Goal: Transaction & Acquisition: Book appointment/travel/reservation

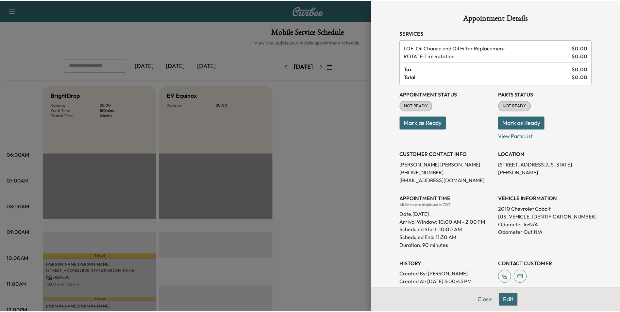
scroll to position [98, 0]
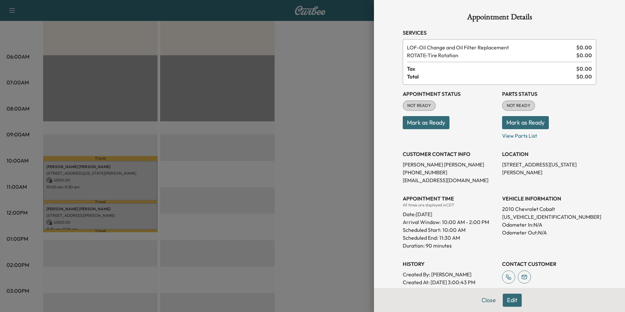
click at [389, 148] on div "Appointment Details Services LOF - Oil Change and Oil Filter Replacement $ 0.00…" at bounding box center [499, 156] width 251 height 312
click at [485, 304] on button "Close" at bounding box center [488, 300] width 23 height 13
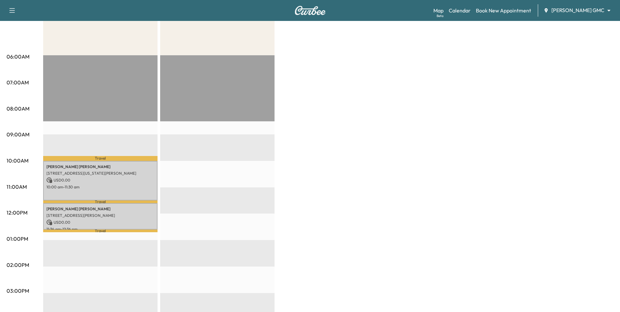
scroll to position [0, 0]
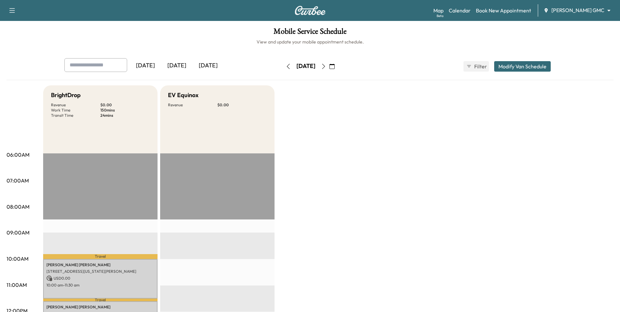
click at [335, 68] on icon "button" at bounding box center [331, 66] width 5 height 5
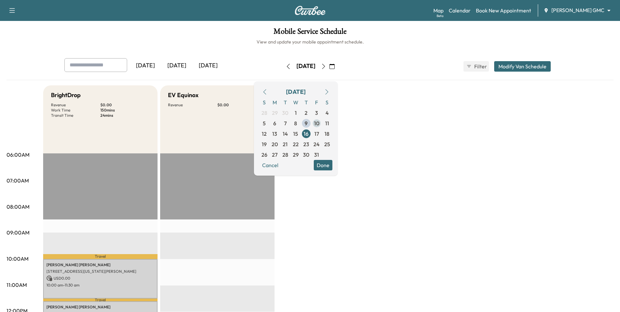
click at [322, 124] on span "10" at bounding box center [316, 123] width 10 height 10
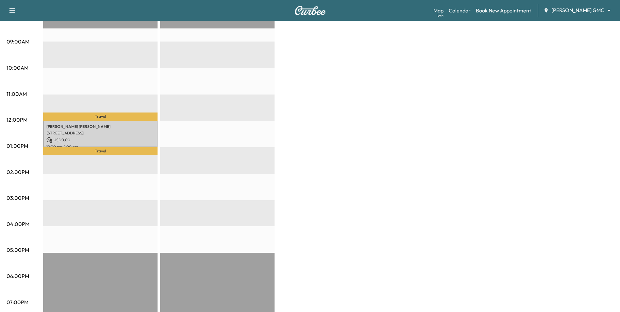
scroll to position [229, 0]
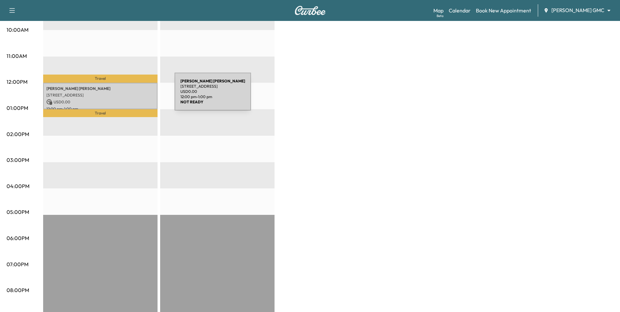
click at [126, 95] on p "[STREET_ADDRESS]" at bounding box center [100, 94] width 108 height 5
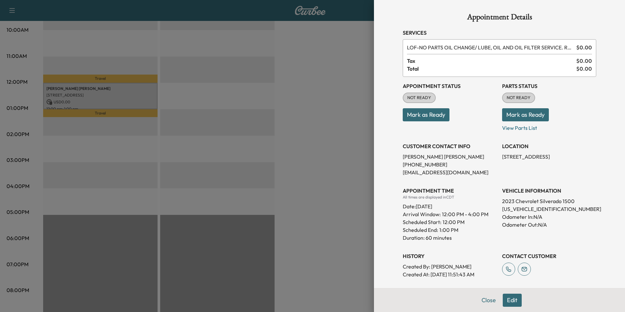
click at [360, 261] on div at bounding box center [312, 156] width 625 height 312
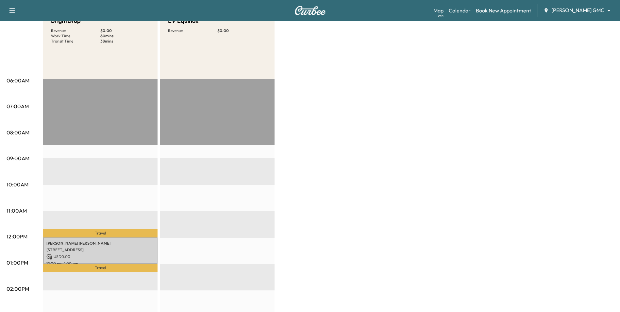
scroll to position [0, 0]
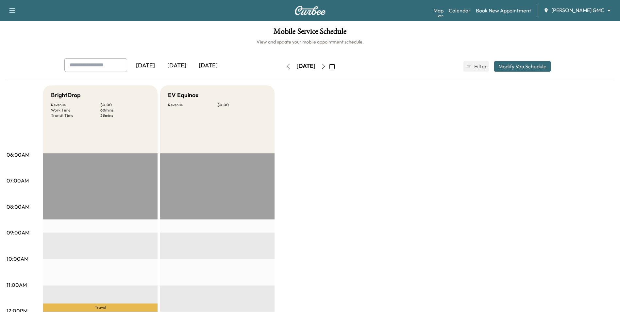
click at [335, 67] on icon "button" at bounding box center [331, 66] width 5 height 5
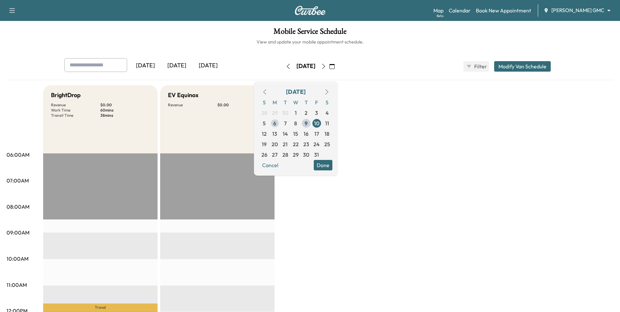
click at [276, 123] on span "6" at bounding box center [274, 123] width 3 height 8
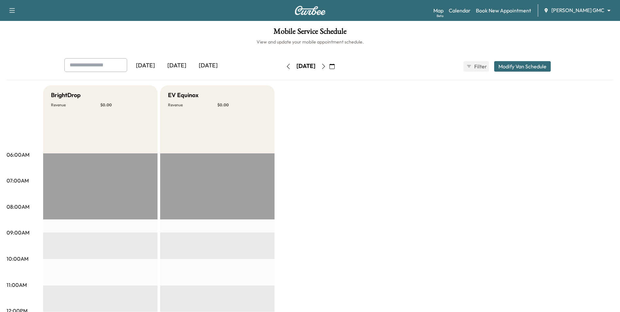
click at [335, 67] on icon "button" at bounding box center [331, 66] width 5 height 5
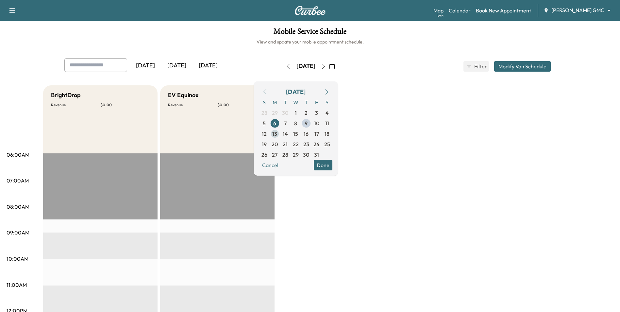
drag, startPoint x: 290, startPoint y: 134, endPoint x: 296, endPoint y: 137, distance: 7.2
click at [277, 135] on span "13" at bounding box center [274, 134] width 5 height 8
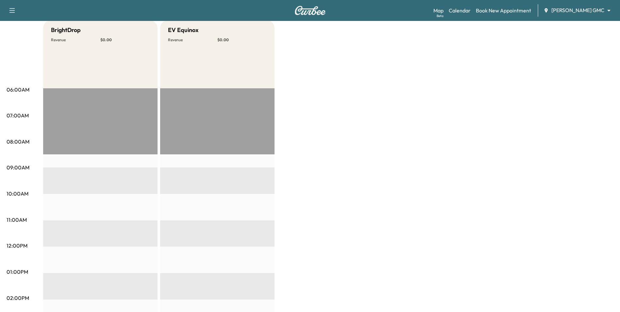
scroll to position [65, 0]
click at [560, 12] on body "Support Log Out Map Beta Calendar Book New Appointment Mauer GMC ******** ​ Mob…" at bounding box center [310, 91] width 620 height 312
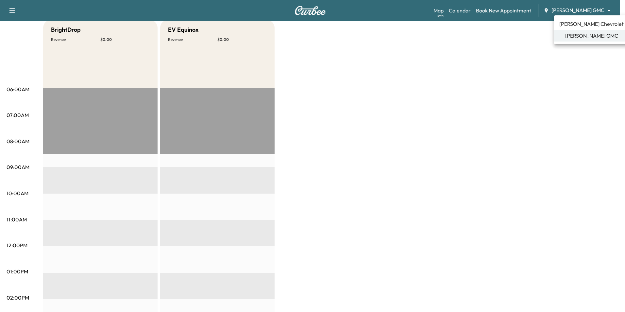
click at [569, 23] on span "[PERSON_NAME] Chevrolet" at bounding box center [591, 24] width 64 height 8
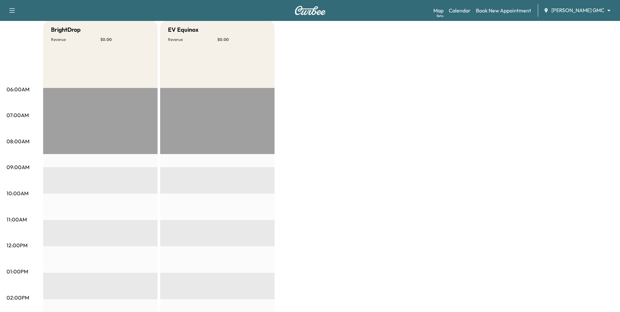
scroll to position [0, 0]
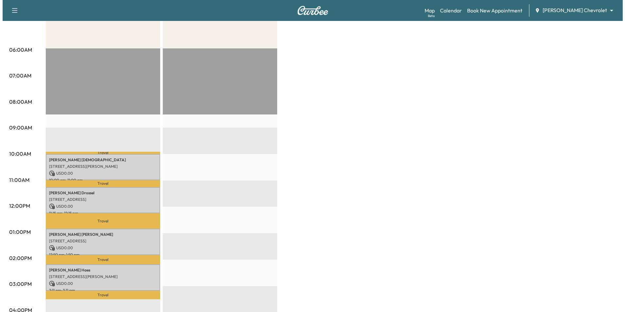
scroll to position [131, 0]
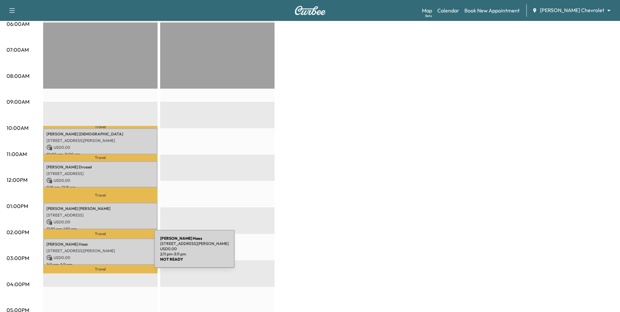
click at [107, 252] on div "Marlin Dakken Haes 6128 Russell Ave S, Minneapolis, MN 55410, USA USD 0.00 2:11…" at bounding box center [100, 251] width 114 height 26
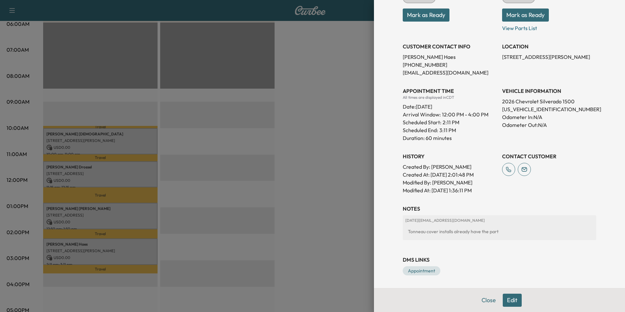
scroll to position [100, 0]
click at [506, 302] on button "Edit" at bounding box center [512, 300] width 19 height 13
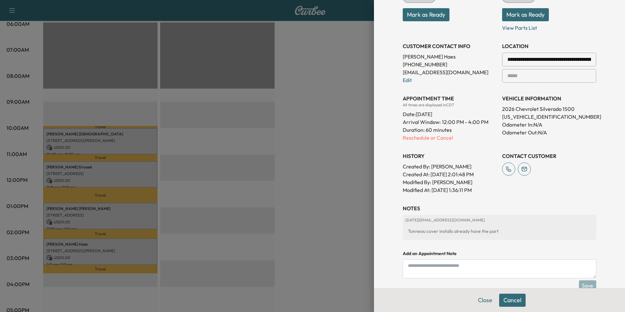
click at [457, 271] on textarea at bounding box center [499, 268] width 193 height 19
click at [471, 264] on textarea "**********" at bounding box center [499, 268] width 193 height 19
click at [473, 269] on textarea "**********" at bounding box center [499, 268] width 193 height 19
click at [433, 266] on textarea "**********" at bounding box center [499, 268] width 193 height 19
click at [472, 269] on textarea "**********" at bounding box center [499, 268] width 193 height 19
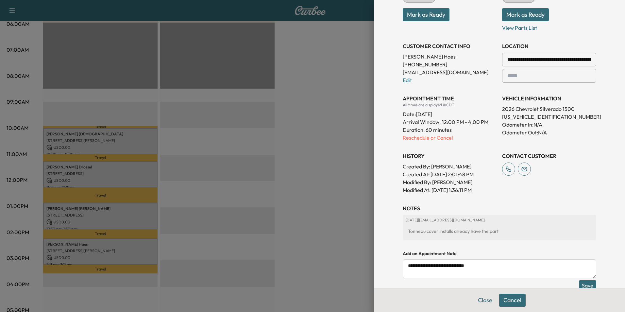
type textarea "**********"
click at [581, 283] on button "Save" at bounding box center [587, 285] width 17 height 10
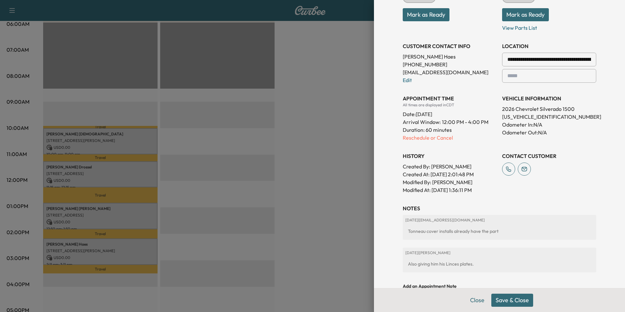
click at [510, 301] on button "Save & Close" at bounding box center [512, 300] width 42 height 13
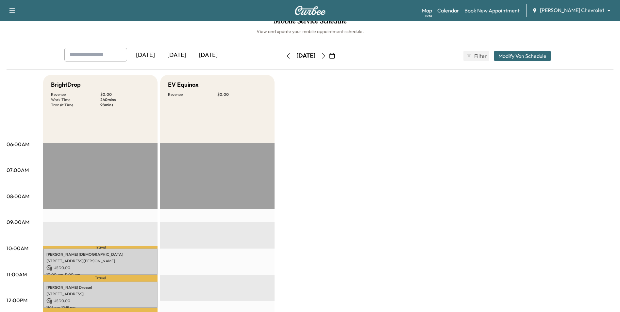
scroll to position [0, 0]
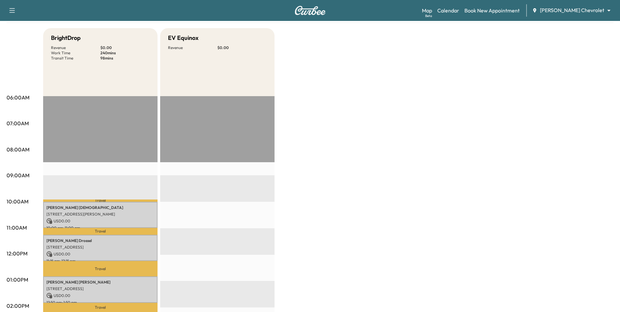
scroll to position [33, 0]
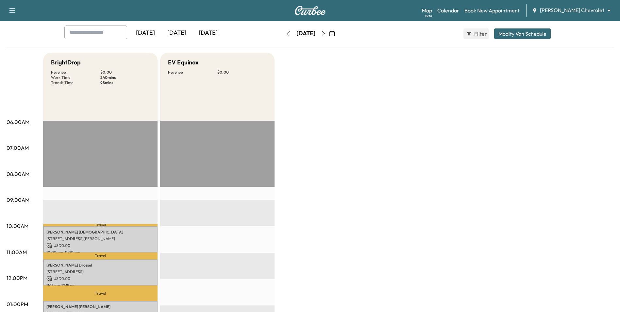
click at [338, 35] on button "button" at bounding box center [332, 33] width 11 height 10
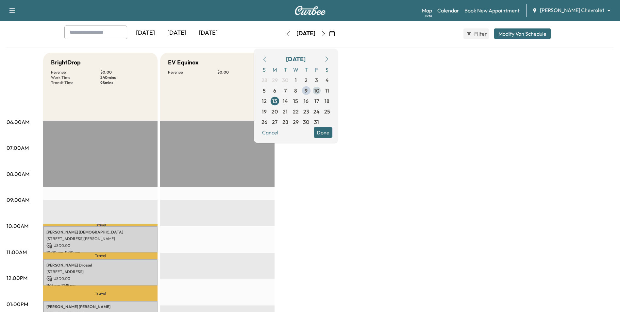
click at [319, 91] on span "10" at bounding box center [316, 91] width 5 height 8
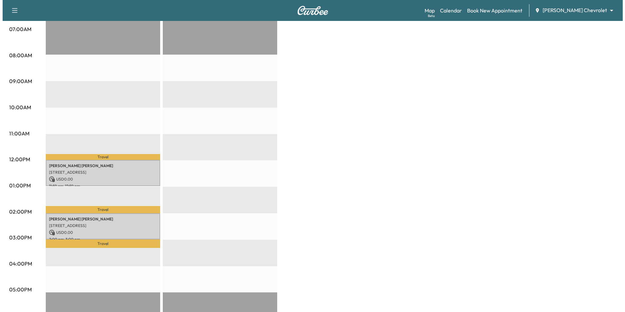
scroll to position [163, 0]
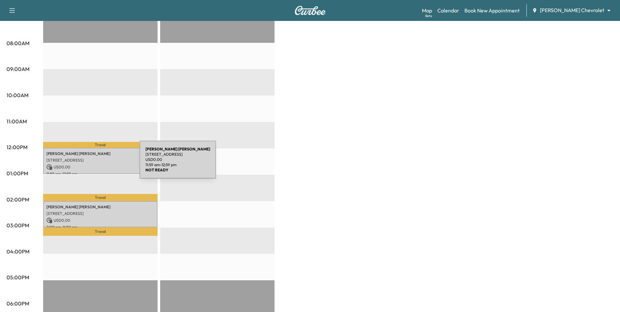
click at [91, 164] on p "USD 0.00" at bounding box center [100, 167] width 108 height 6
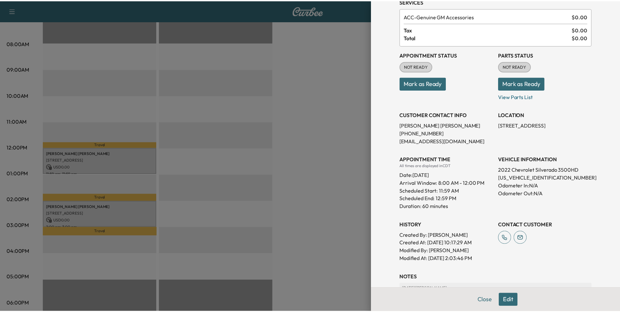
scroll to position [131, 0]
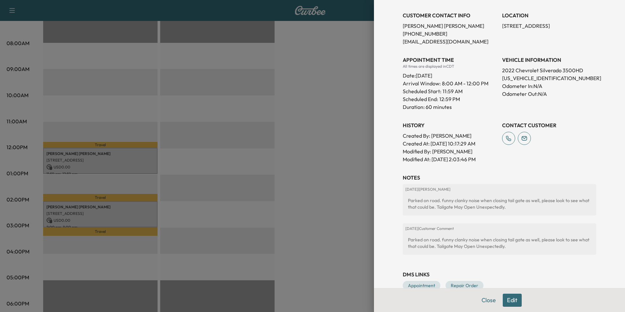
drag, startPoint x: 317, startPoint y: 193, endPoint x: 270, endPoint y: 217, distance: 52.9
click at [313, 198] on div at bounding box center [312, 156] width 625 height 312
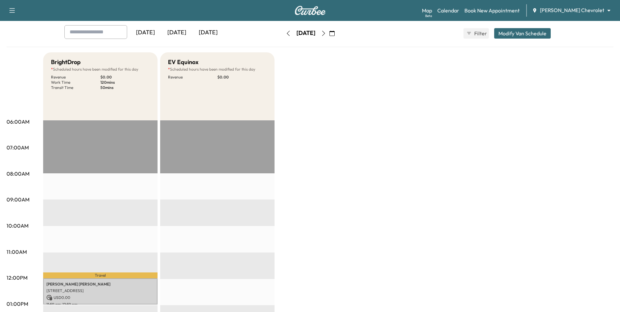
scroll to position [33, 0]
click at [565, 8] on body "Support Log Out Map Beta Calendar Book New Appointment Mauer Chevrolet ********…" at bounding box center [310, 123] width 620 height 312
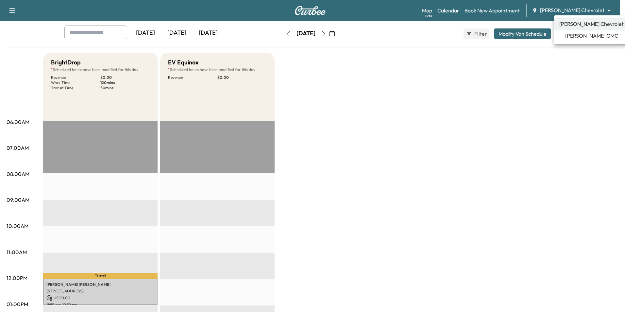
click at [572, 37] on span "[PERSON_NAME] GMC" at bounding box center [591, 36] width 53 height 8
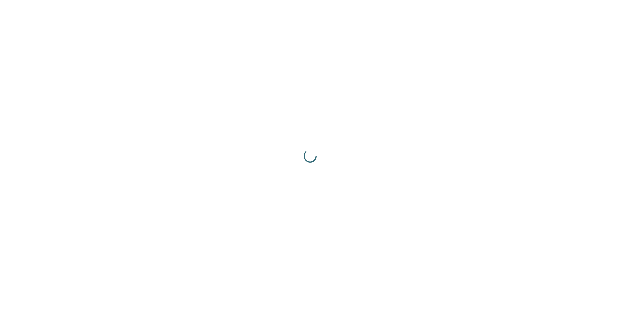
scroll to position [0, 0]
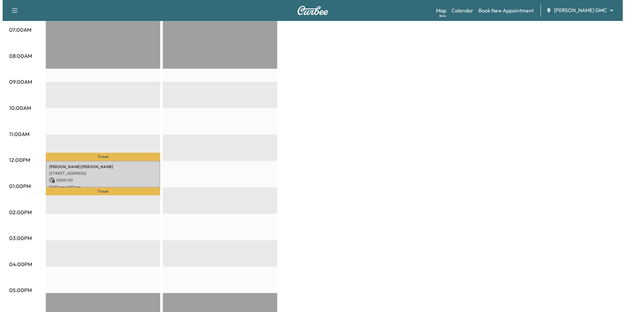
scroll to position [163, 0]
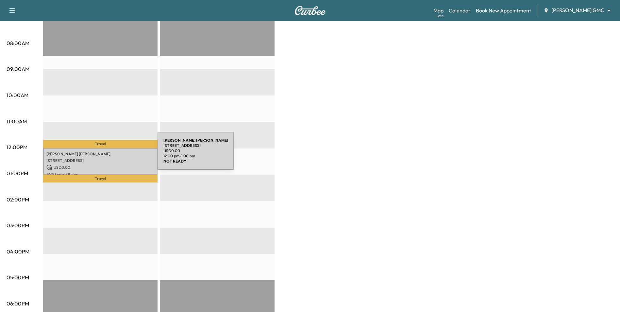
click at [109, 155] on p "Angelica Hernandez Villanueva" at bounding box center [100, 153] width 108 height 5
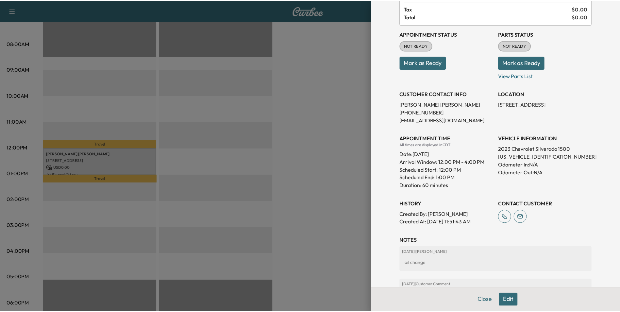
scroll to position [52, 0]
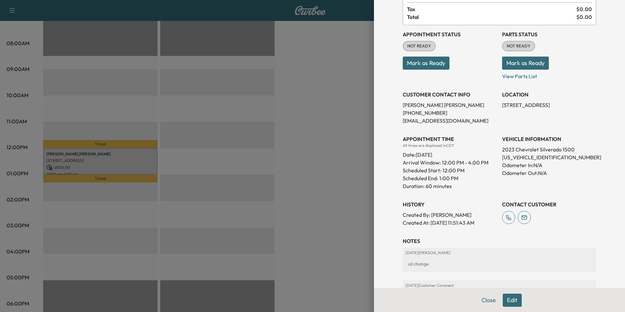
click at [356, 194] on div at bounding box center [312, 156] width 625 height 312
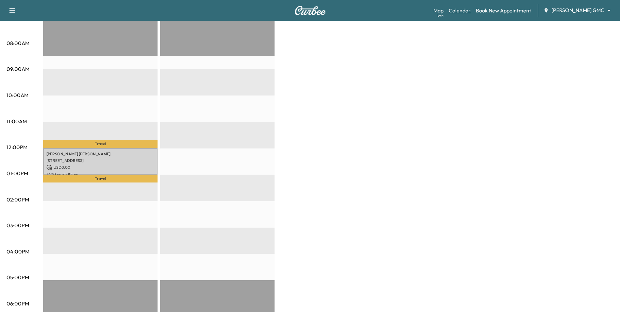
click at [471, 10] on link "Calendar" at bounding box center [460, 11] width 22 height 8
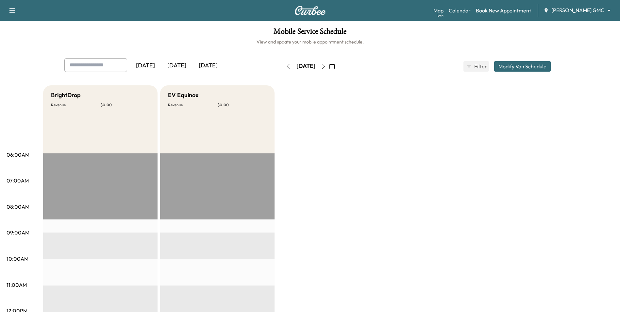
click at [335, 67] on icon "button" at bounding box center [331, 66] width 5 height 5
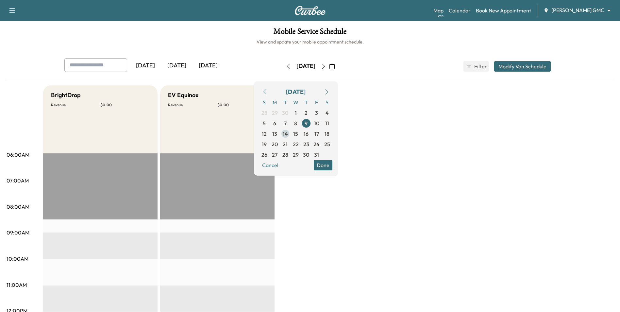
click at [288, 134] on span "14" at bounding box center [285, 134] width 5 height 8
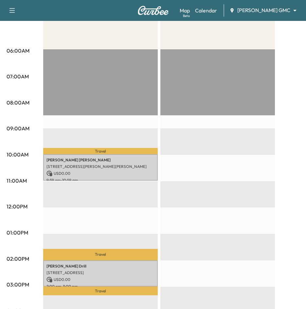
scroll to position [131, 0]
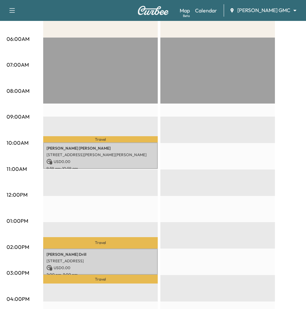
click at [254, 11] on body "Book New Appointment Support Log Out Map Beta Calendar Mauer GMC ******** ​ Mob…" at bounding box center [153, 23] width 306 height 309
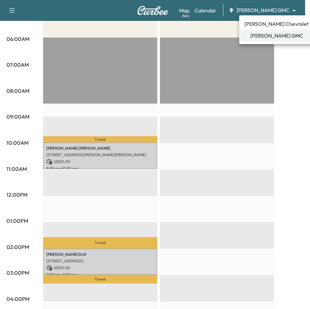
click at [287, 135] on div at bounding box center [155, 154] width 310 height 309
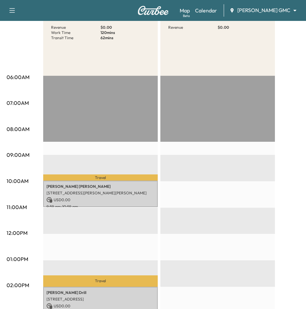
scroll to position [33, 0]
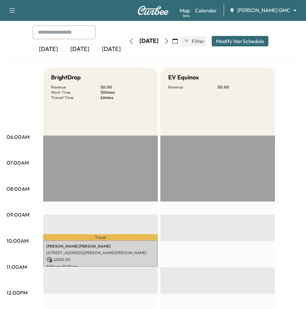
click at [169, 42] on icon "button" at bounding box center [166, 41] width 5 height 5
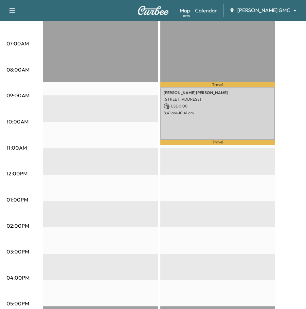
scroll to position [163, 0]
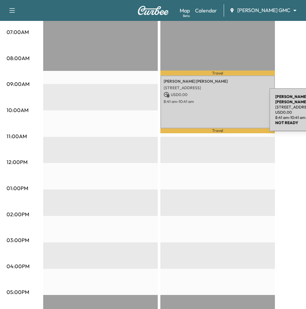
click at [220, 111] on div "Greg Walsh 2480 91st St E, Inver Grove Heights, MN 55077, USA USD 0.00 8:41 am …" at bounding box center [217, 101] width 114 height 53
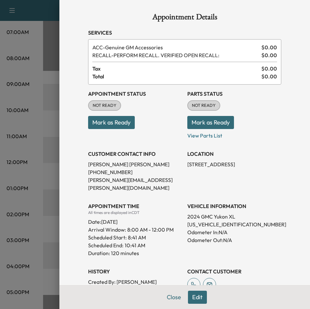
click at [43, 225] on div at bounding box center [155, 154] width 310 height 309
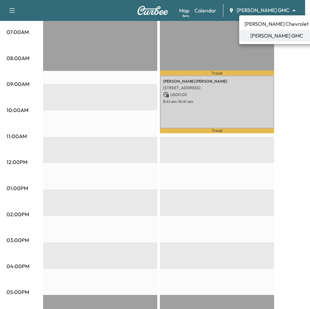
click at [287, 76] on div at bounding box center [155, 154] width 310 height 309
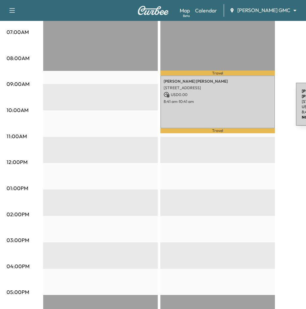
click at [246, 106] on div "Greg Walsh 2480 91st St E, Inver Grove Heights, MN 55077, USA USD 0.00 8:41 am …" at bounding box center [217, 101] width 114 height 53
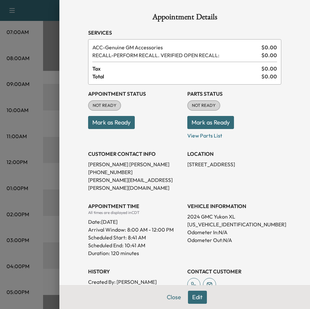
click at [19, 137] on div at bounding box center [155, 154] width 310 height 309
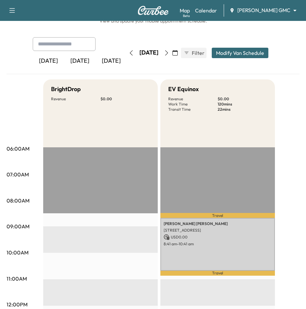
scroll to position [33, 0]
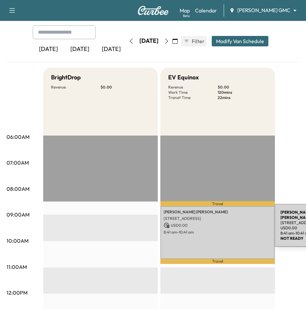
click at [225, 227] on p "USD 0.00" at bounding box center [217, 226] width 108 height 6
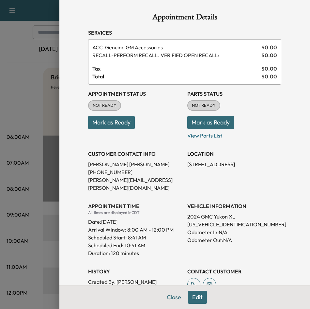
click at [38, 110] on div at bounding box center [155, 154] width 310 height 309
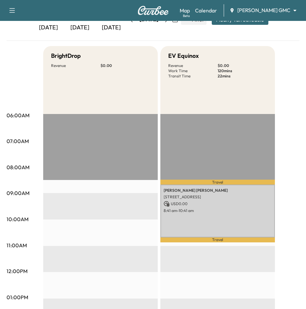
scroll to position [65, 0]
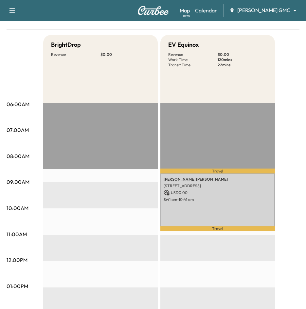
click at [280, 13] on body "Book New Appointment Support Log Out Map Beta Calendar Mauer GMC ******** ​ Mob…" at bounding box center [153, 89] width 306 height 309
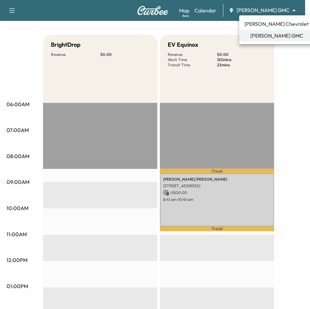
click at [288, 80] on div at bounding box center [155, 154] width 310 height 309
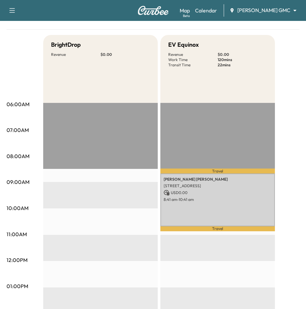
click at [263, 13] on body "Book New Appointment Support Log Out Map Beta Calendar Mauer GMC ******** ​ Mob…" at bounding box center [153, 89] width 306 height 309
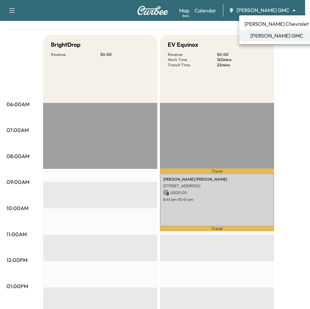
click at [264, 26] on span "[PERSON_NAME] Chevrolet" at bounding box center [277, 24] width 64 height 8
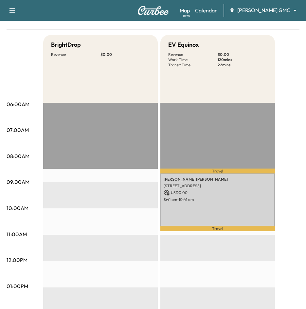
scroll to position [0, 0]
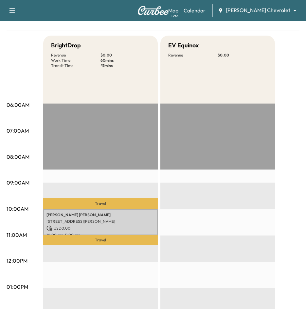
scroll to position [65, 0]
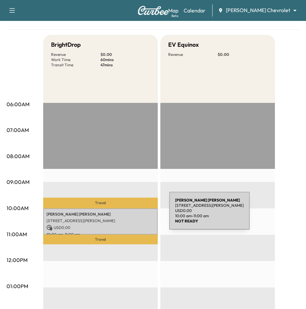
click at [120, 215] on p "NICHOLAS VILLARREAL" at bounding box center [100, 214] width 108 height 5
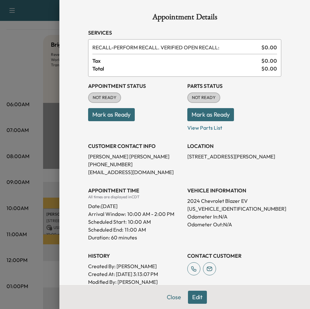
click at [26, 54] on div at bounding box center [155, 154] width 310 height 309
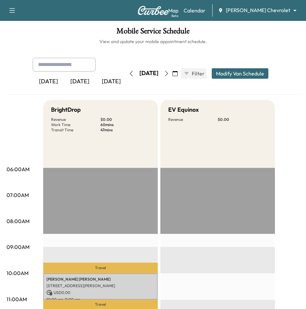
scroll to position [0, 0]
click at [128, 74] on icon "button" at bounding box center [130, 73] width 5 height 5
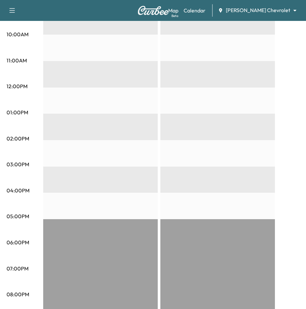
scroll to position [196, 0]
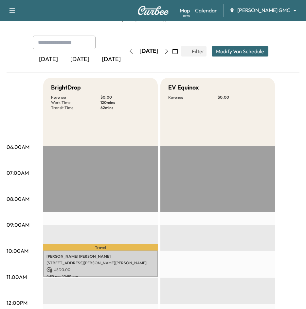
scroll to position [33, 0]
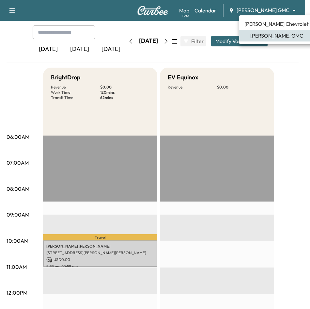
click at [264, 9] on body "Book New Appointment Support Log Out Map Beta Calendar [PERSON_NAME] GMC ******…" at bounding box center [155, 121] width 310 height 309
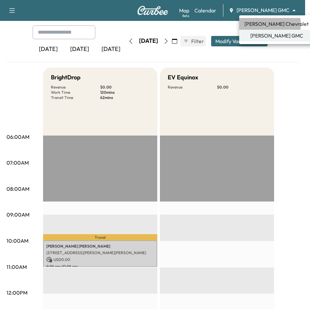
click at [266, 25] on span "[PERSON_NAME] Chevrolet" at bounding box center [277, 24] width 64 height 8
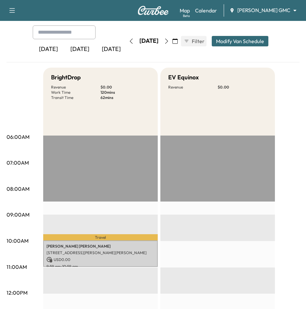
scroll to position [0, 0]
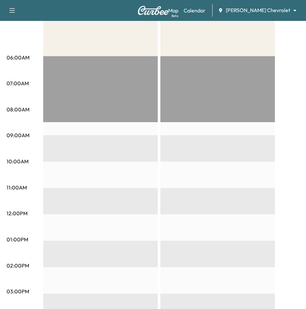
scroll to position [98, 0]
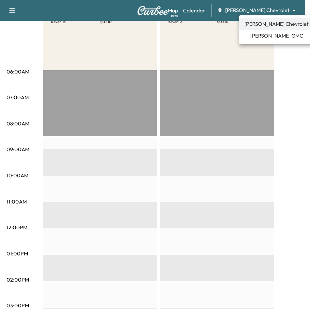
click at [249, 10] on body "Book New Appointment Support Log Out Map Beta Calendar [PERSON_NAME] Chevrolet …" at bounding box center [155, 56] width 310 height 309
click at [273, 109] on div at bounding box center [155, 154] width 310 height 309
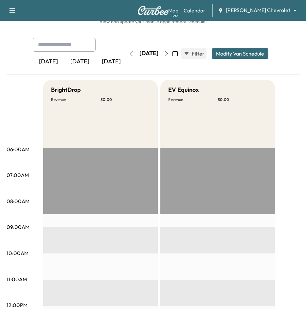
scroll to position [0, 0]
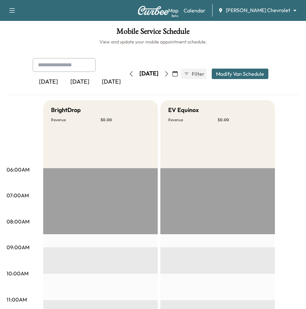
click at [169, 72] on icon "button" at bounding box center [166, 73] width 5 height 5
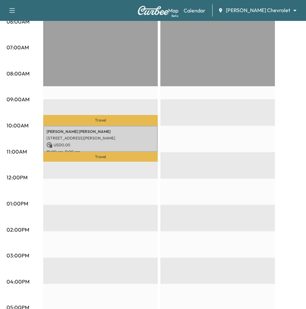
scroll to position [163, 0]
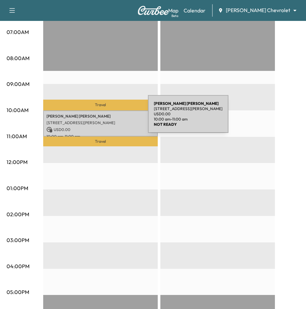
click at [100, 123] on p "[STREET_ADDRESS][PERSON_NAME]" at bounding box center [100, 122] width 108 height 5
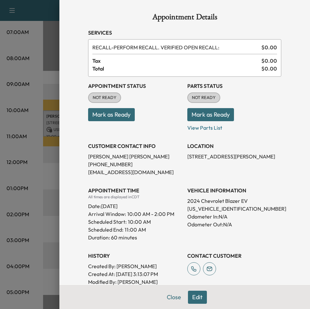
click at [45, 205] on div at bounding box center [155, 154] width 310 height 309
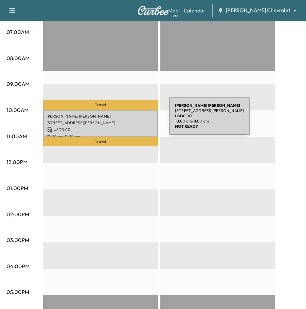
click at [120, 120] on p "[STREET_ADDRESS][PERSON_NAME]" at bounding box center [100, 122] width 108 height 5
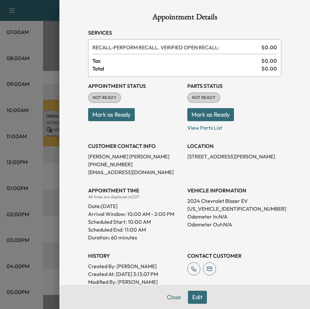
click at [25, 213] on div at bounding box center [155, 154] width 310 height 309
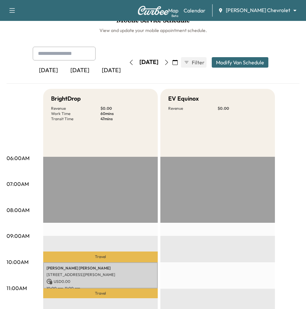
scroll to position [0, 0]
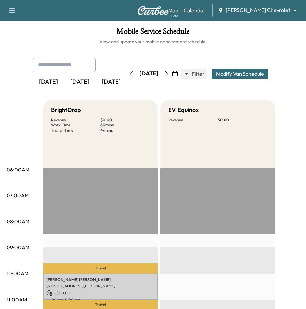
click at [177, 76] on icon "button" at bounding box center [174, 73] width 5 height 5
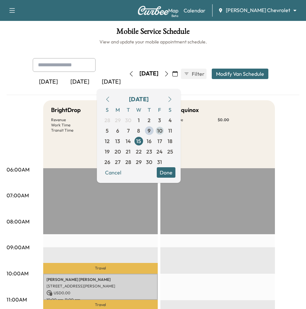
click at [162, 133] on span "10" at bounding box center [159, 131] width 5 height 8
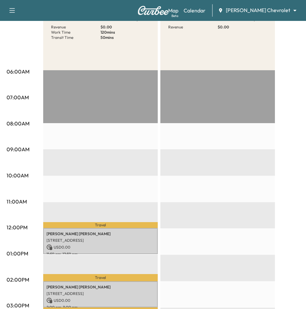
scroll to position [33, 0]
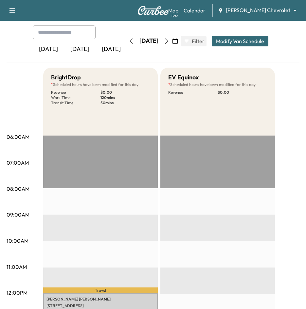
click at [258, 9] on body "Book New Appointment Support Log Out Map Beta Calendar [PERSON_NAME] Chevrolet …" at bounding box center [153, 121] width 306 height 309
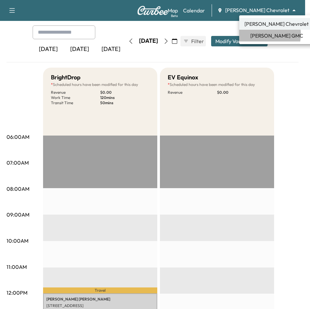
click at [261, 34] on span "[PERSON_NAME] GMC" at bounding box center [277, 36] width 53 height 8
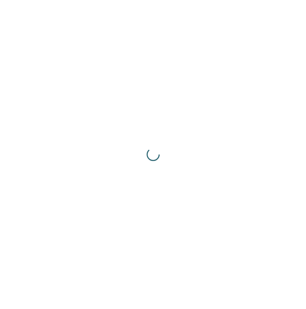
scroll to position [0, 0]
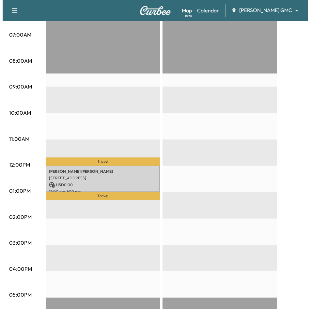
scroll to position [163, 0]
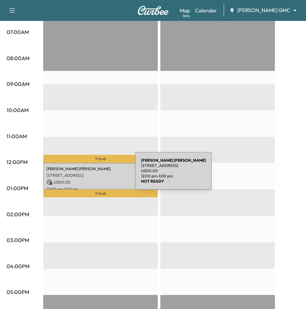
click at [86, 175] on p "[STREET_ADDRESS]" at bounding box center [100, 175] width 108 height 5
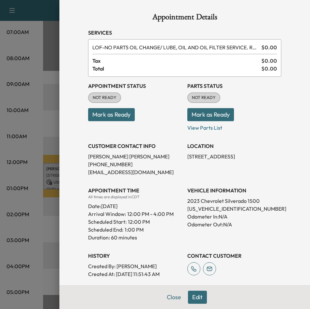
click at [41, 140] on div at bounding box center [155, 154] width 310 height 309
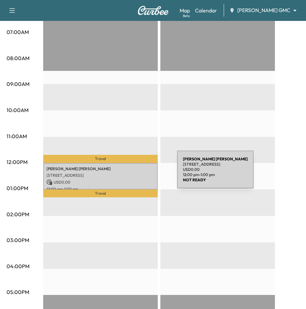
click at [128, 174] on p "[STREET_ADDRESS]" at bounding box center [100, 175] width 108 height 5
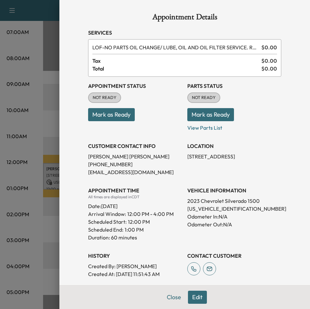
click at [193, 296] on button "Edit" at bounding box center [197, 297] width 19 height 13
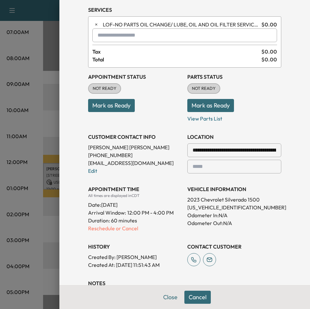
scroll to position [33, 0]
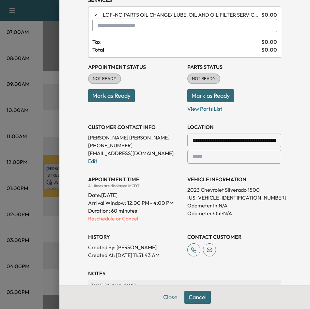
click at [124, 219] on p "Reschedule or Cancel" at bounding box center [135, 219] width 94 height 8
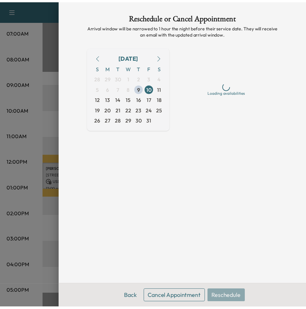
scroll to position [0, 0]
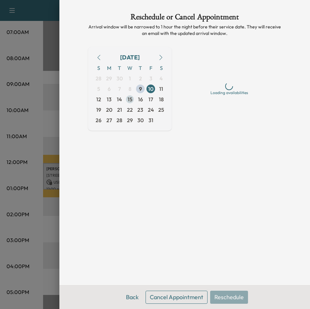
click at [132, 97] on span "15" at bounding box center [130, 99] width 5 height 8
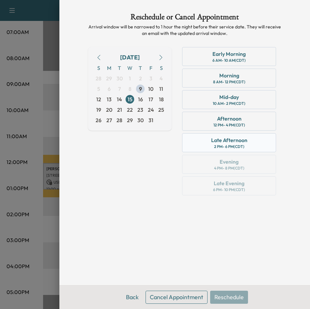
click at [238, 137] on div "Late Afternoon" at bounding box center [229, 140] width 36 height 8
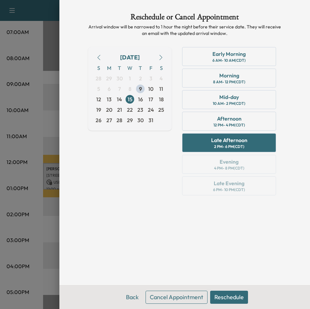
click at [230, 297] on button "Reschedule" at bounding box center [229, 297] width 38 height 13
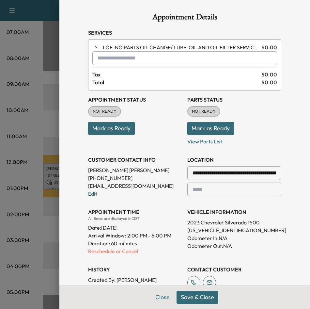
click at [207, 296] on button "Save & Close" at bounding box center [198, 297] width 42 height 13
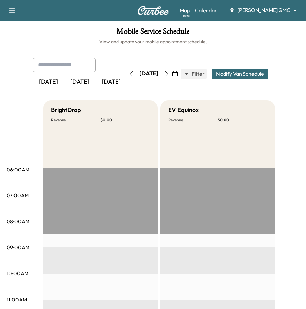
click at [177, 74] on icon "button" at bounding box center [174, 73] width 5 height 5
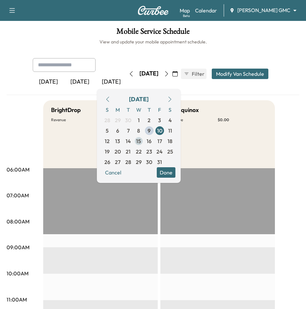
click at [141, 143] on span "15" at bounding box center [138, 141] width 5 height 8
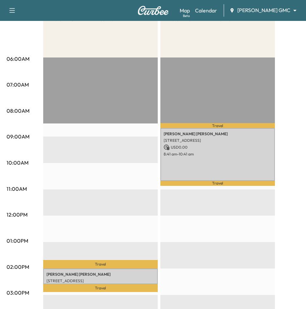
scroll to position [131, 0]
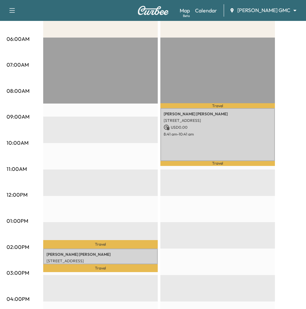
click at [33, 244] on div "06:00AM 07:00AM 08:00AM 09:00AM 10:00AM 11:00AM 12:00PM 01:00PM 02:00PM 03:00PM…" at bounding box center [25, 246] width 37 height 416
click at [39, 183] on div "06:00AM 07:00AM 08:00AM 09:00AM 10:00AM 11:00AM 12:00PM 01:00PM 02:00PM 03:00PM…" at bounding box center [25, 246] width 37 height 416
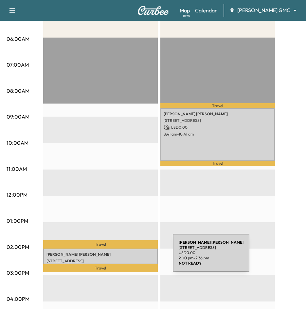
click at [123, 255] on div "[PERSON_NAME] [STREET_ADDRESS] USD 0.00 2:00 pm - 2:36 pm" at bounding box center [100, 257] width 114 height 16
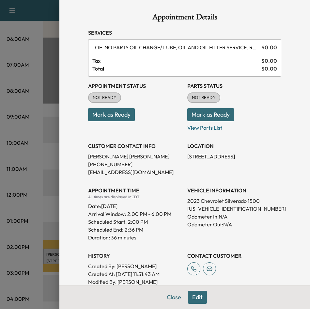
click at [15, 199] on div at bounding box center [155, 154] width 310 height 309
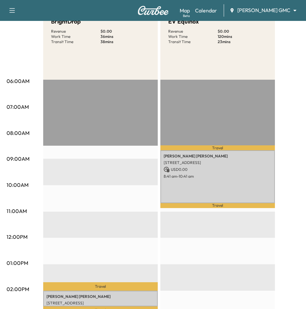
scroll to position [33, 0]
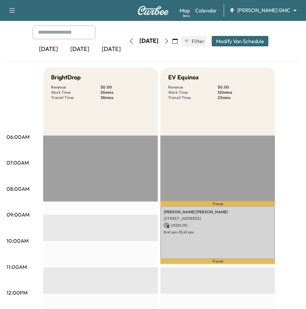
click at [128, 42] on icon "button" at bounding box center [130, 41] width 5 height 5
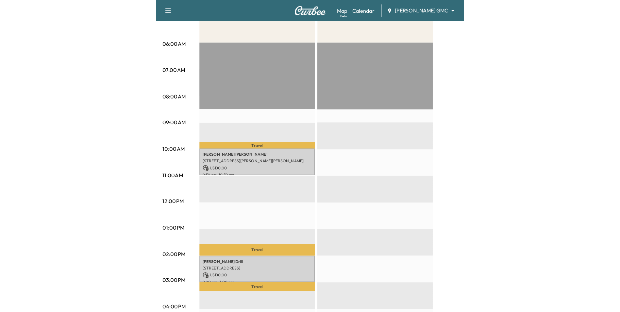
scroll to position [131, 0]
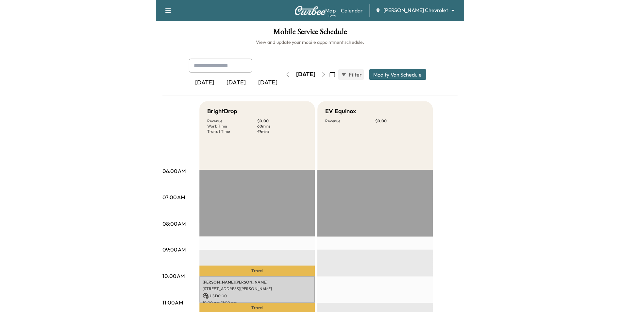
scroll to position [33, 0]
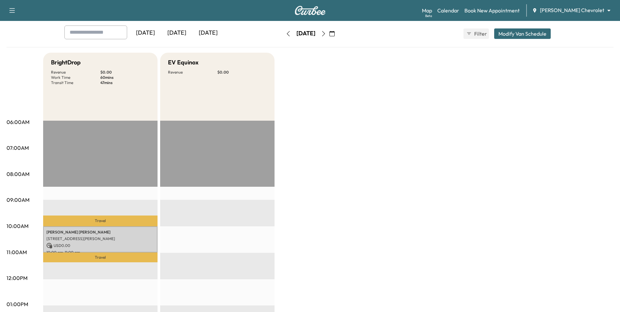
drag, startPoint x: 384, startPoint y: 142, endPoint x: 242, endPoint y: 81, distance: 154.8
click at [305, 142] on div "BrightDrop Revenue $ 0.00 Work Time 60 mins Transit Time 47 mins Travel NICHOLA…" at bounding box center [328, 298] width 570 height 490
click at [305, 34] on icon "button" at bounding box center [331, 33] width 5 height 5
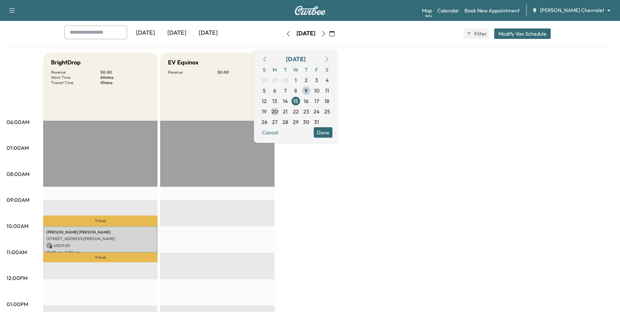
click at [280, 112] on span "20" at bounding box center [275, 111] width 10 height 10
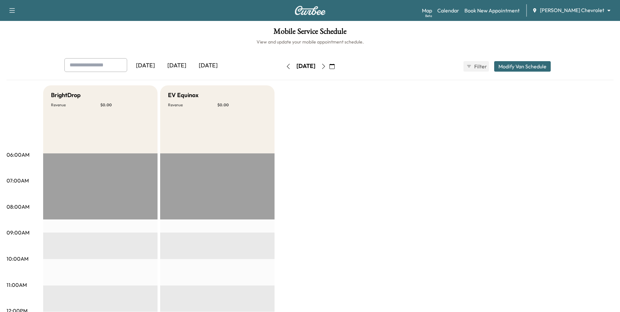
click at [305, 65] on icon "button" at bounding box center [331, 66] width 5 height 5
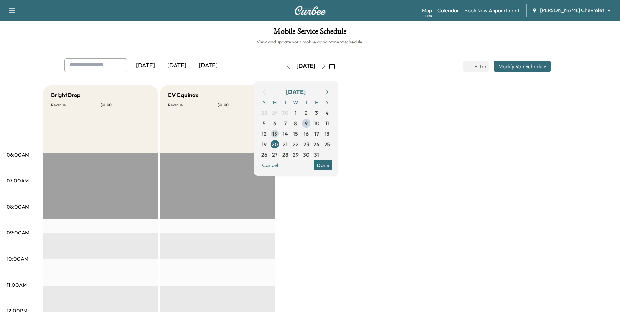
click at [277, 134] on span "13" at bounding box center [274, 134] width 5 height 8
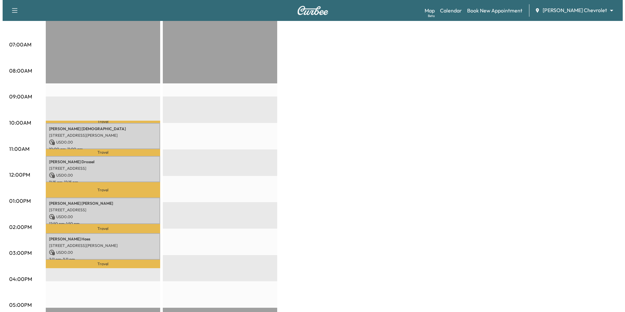
scroll to position [196, 0]
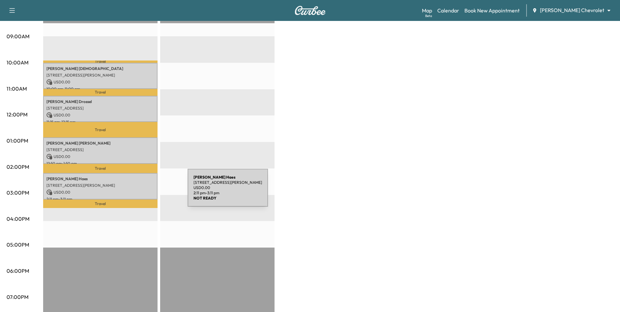
click at [137, 190] on p "USD 0.00" at bounding box center [100, 192] width 108 height 6
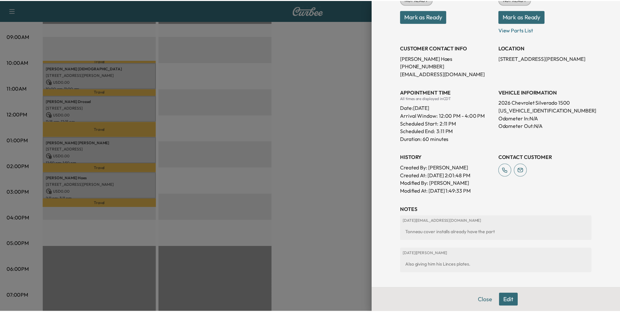
scroll to position [98, 0]
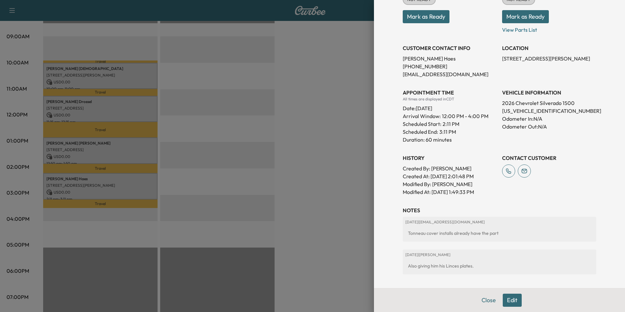
click at [305, 152] on div at bounding box center [312, 156] width 625 height 312
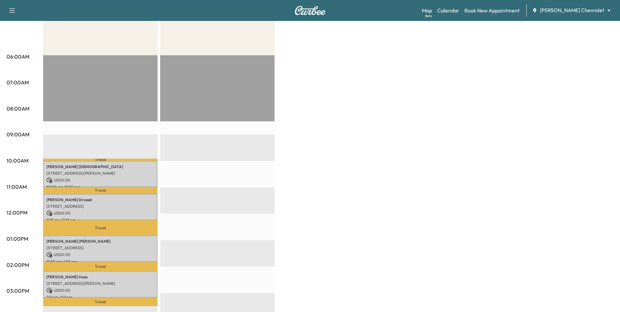
click at [305, 9] on body "Support Log Out Map Beta Calendar Book New Appointment Mauer Chevrolet ********…" at bounding box center [310, 58] width 620 height 312
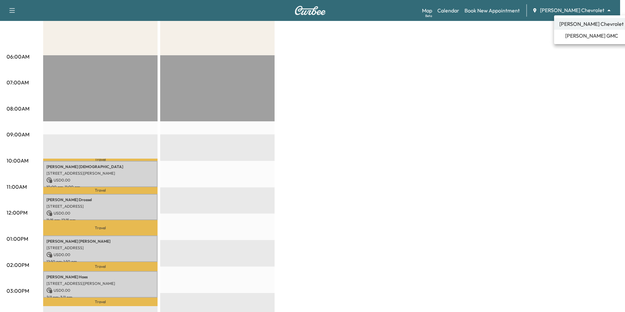
click at [305, 37] on span "[PERSON_NAME] GMC" at bounding box center [591, 36] width 53 height 8
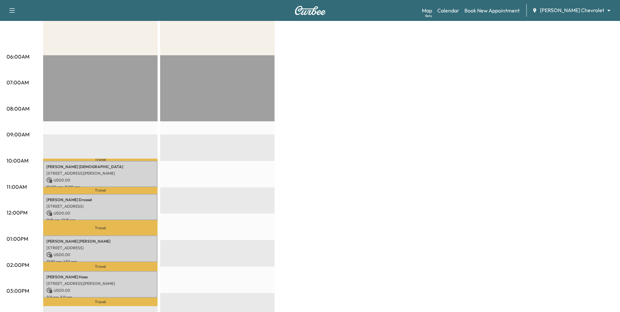
scroll to position [0, 0]
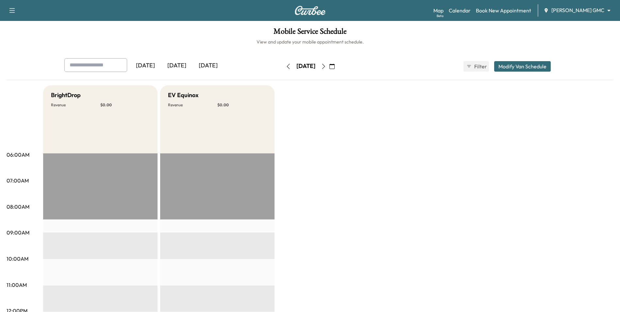
click at [305, 68] on button "button" at bounding box center [332, 66] width 11 height 10
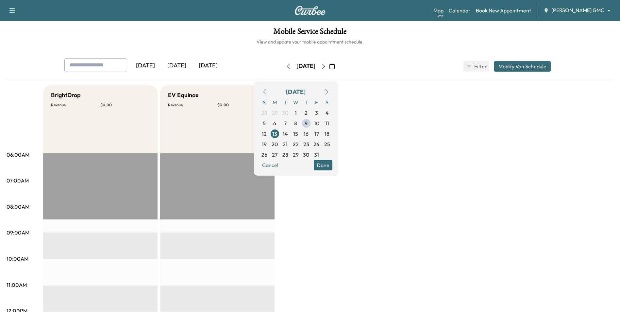
click at [305, 163] on button "Done" at bounding box center [323, 165] width 19 height 10
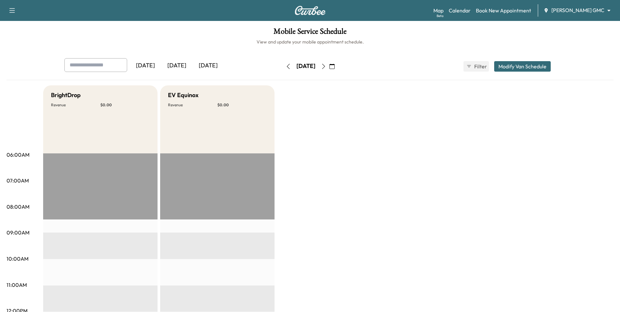
click at [305, 64] on icon "button" at bounding box center [323, 66] width 5 height 5
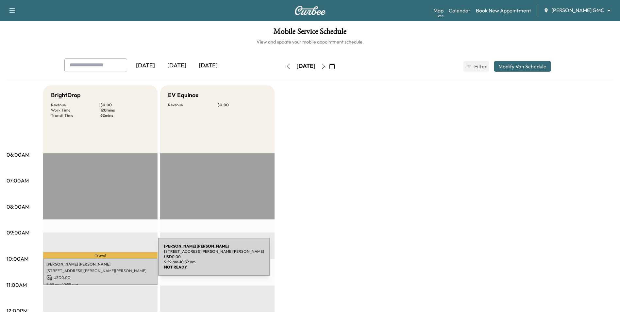
click at [108, 264] on p "SHARON ROSNER" at bounding box center [100, 263] width 108 height 5
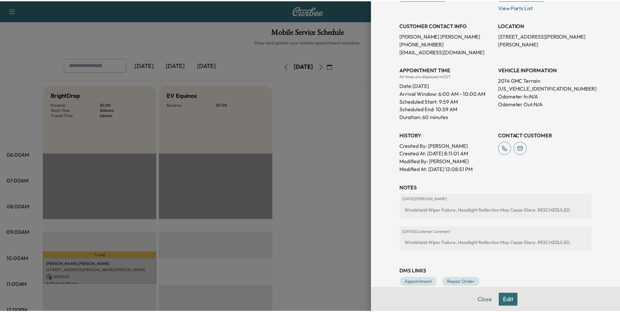
scroll to position [131, 0]
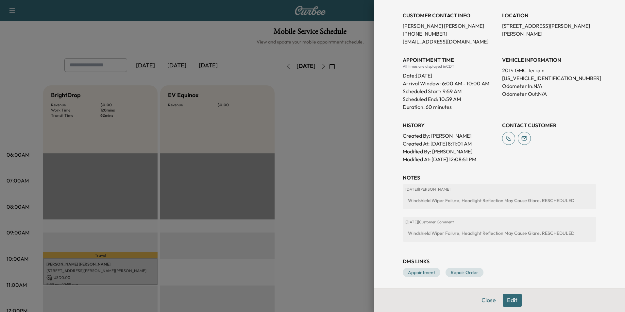
drag, startPoint x: 324, startPoint y: 203, endPoint x: 332, endPoint y: 202, distance: 8.3
click at [305, 203] on div at bounding box center [312, 156] width 625 height 312
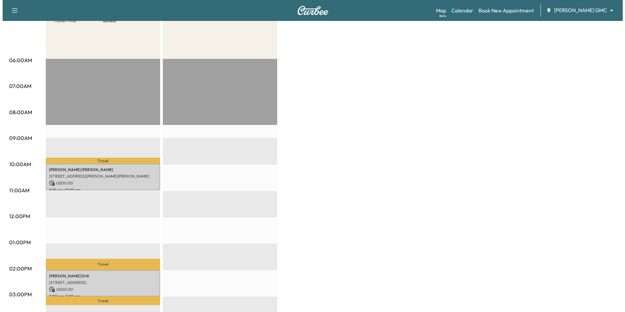
scroll to position [98, 0]
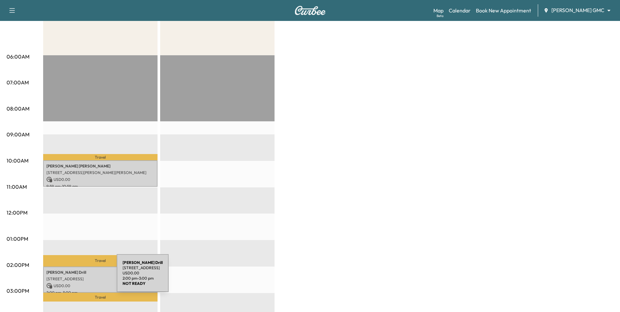
click at [67, 277] on p "[STREET_ADDRESS]" at bounding box center [100, 278] width 108 height 5
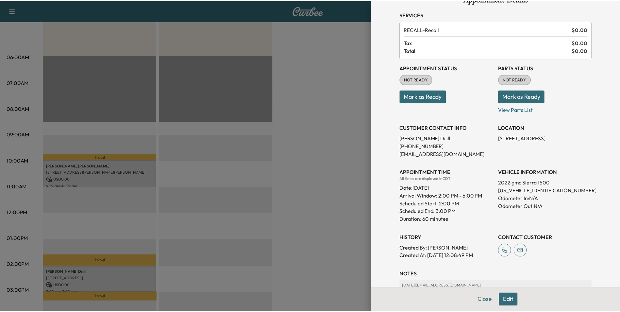
scroll to position [91, 0]
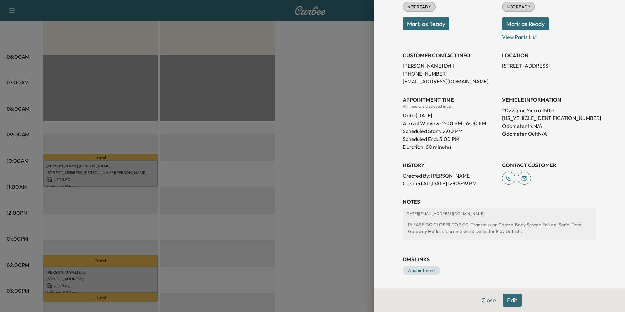
click at [305, 238] on div at bounding box center [312, 156] width 625 height 312
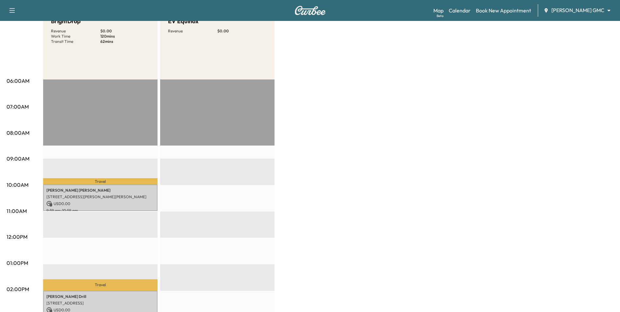
scroll to position [33, 0]
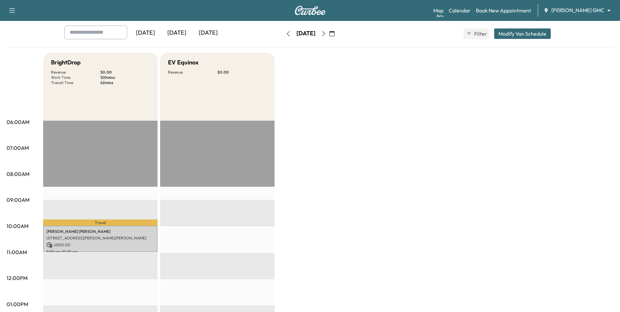
click at [305, 31] on button "button" at bounding box center [332, 33] width 11 height 10
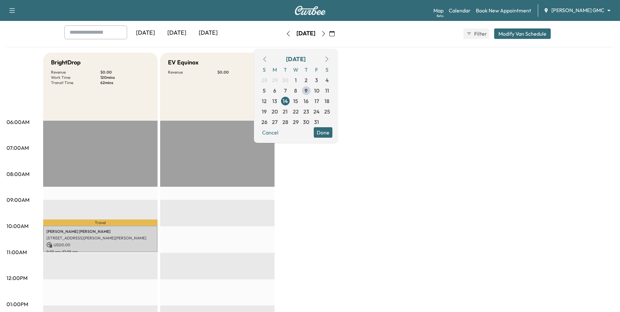
click at [305, 33] on icon "button" at bounding box center [323, 33] width 5 height 5
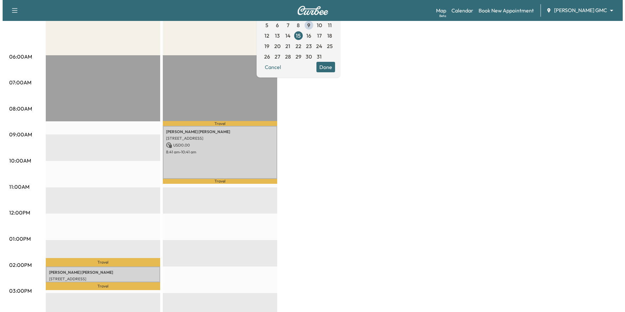
scroll to position [131, 0]
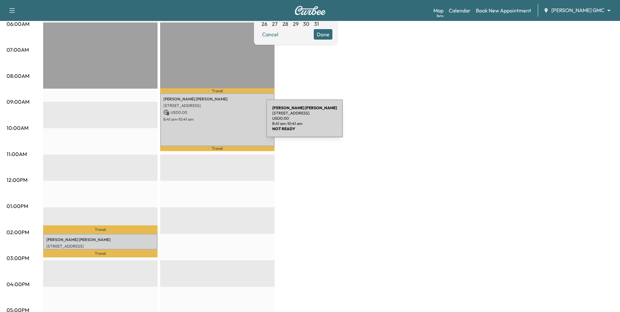
click at [217, 122] on div "Greg Walsh 2480 91st St E, Inver Grove Heights, MN 55077, USA USD 0.00 8:41 am …" at bounding box center [217, 119] width 114 height 53
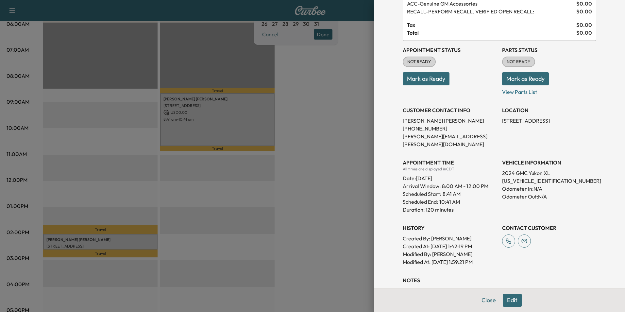
scroll to position [0, 0]
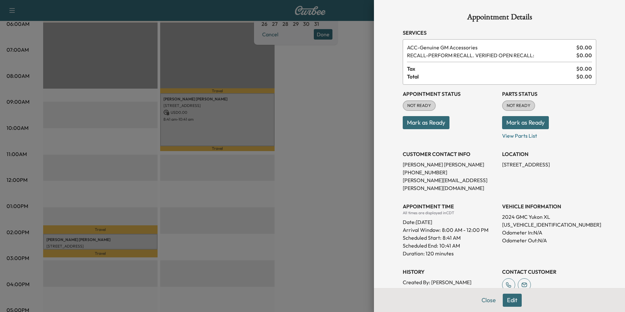
click at [122, 233] on div at bounding box center [312, 156] width 625 height 312
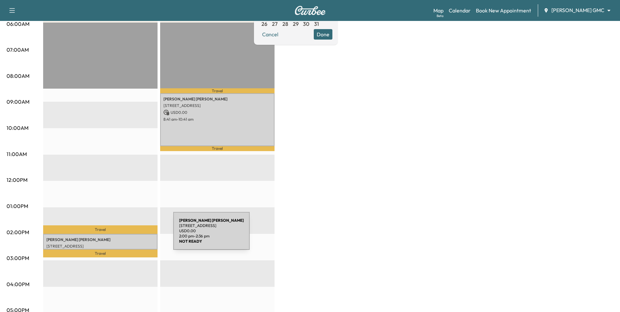
click at [126, 237] on p "Angelica Hernandez Villanueva" at bounding box center [100, 239] width 108 height 5
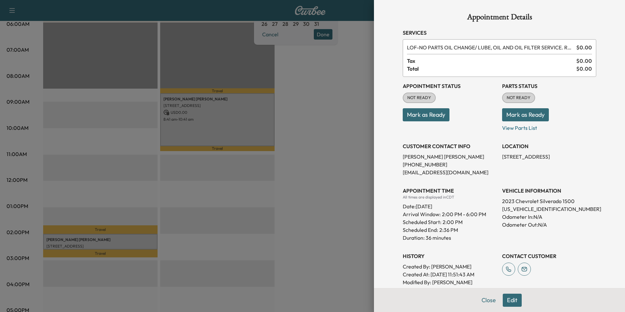
click at [305, 166] on div at bounding box center [312, 156] width 625 height 312
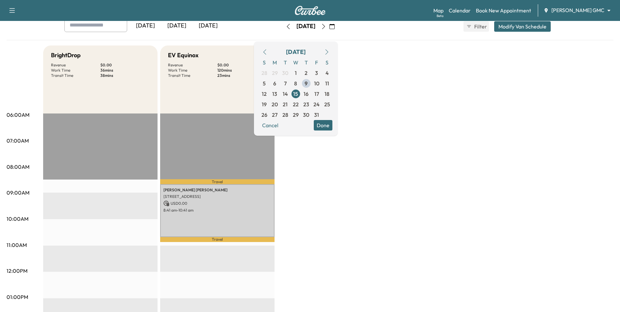
scroll to position [33, 0]
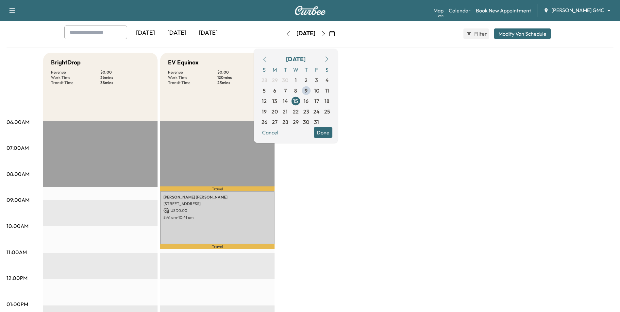
click at [305, 32] on icon "button" at bounding box center [323, 33] width 5 height 5
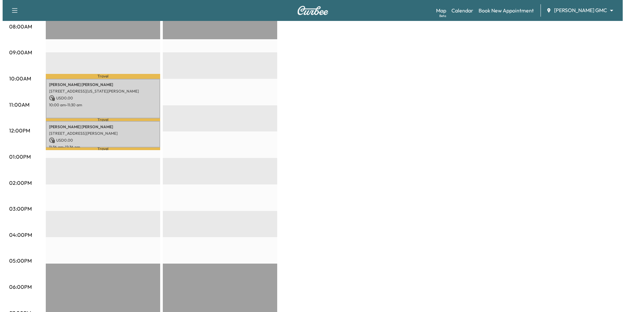
scroll to position [196, 0]
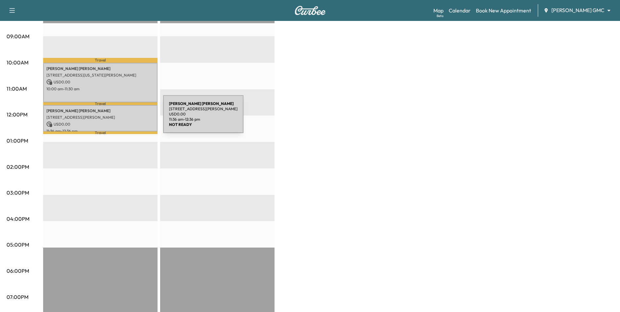
click at [114, 117] on p "33 IMPERIAL DR EAST, WEST SAINT PAUL, MN 55118, USA" at bounding box center [100, 117] width 108 height 5
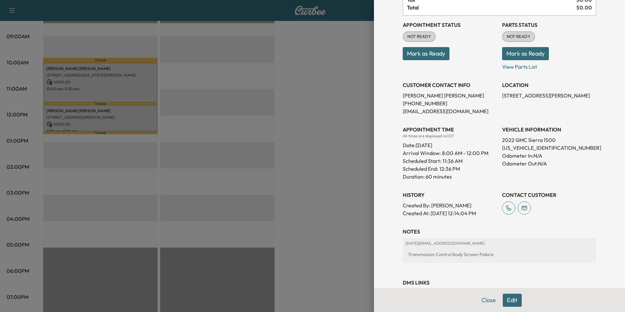
scroll to position [0, 0]
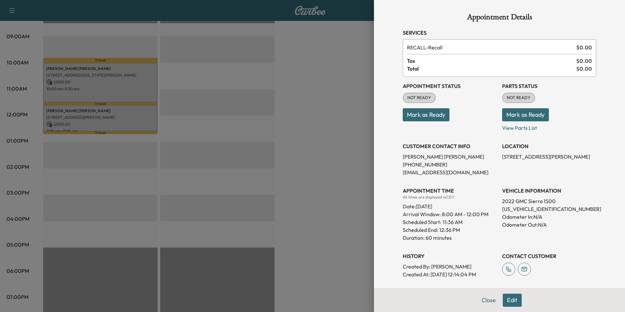
drag, startPoint x: 98, startPoint y: 82, endPoint x: 138, endPoint y: 104, distance: 45.2
click at [98, 83] on div at bounding box center [312, 156] width 625 height 312
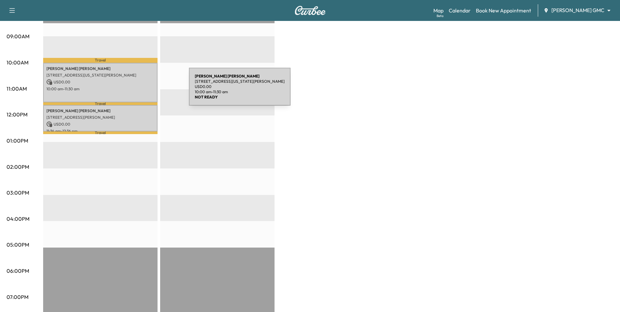
click at [140, 91] on div "Kathleen Meyer 780 Ohio St, St Paul, MN 55107, USA USD 0.00 10:00 am - 11:30 am" at bounding box center [100, 83] width 114 height 40
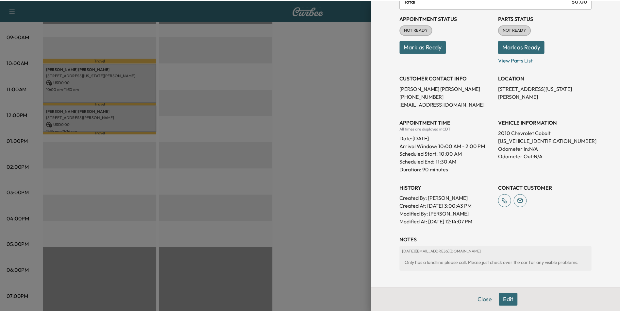
scroll to position [10, 0]
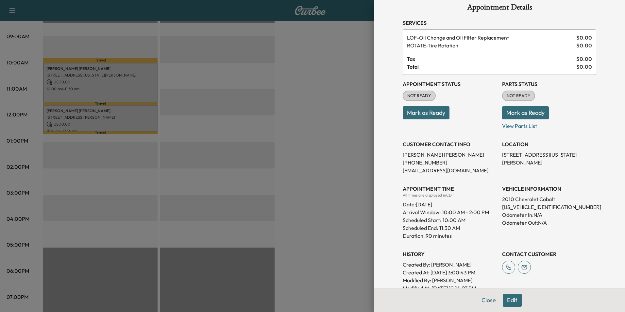
drag, startPoint x: 302, startPoint y: 174, endPoint x: 313, endPoint y: 162, distance: 15.5
click at [302, 174] on div at bounding box center [312, 156] width 625 height 312
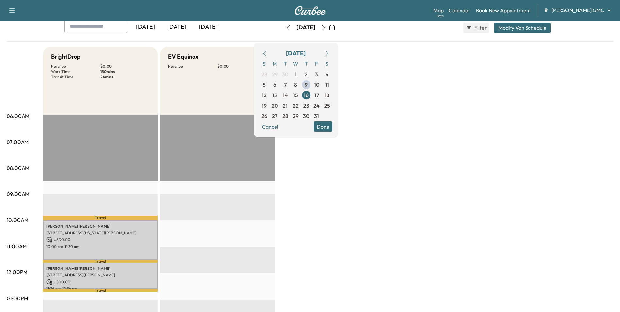
scroll to position [33, 0]
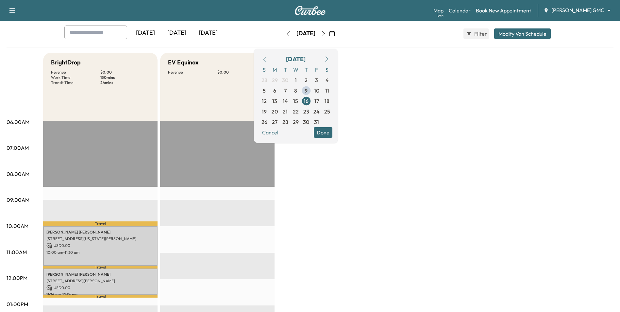
click at [305, 103] on span "17" at bounding box center [316, 101] width 5 height 8
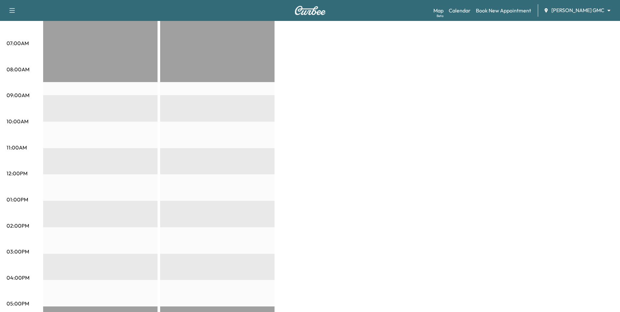
scroll to position [33, 0]
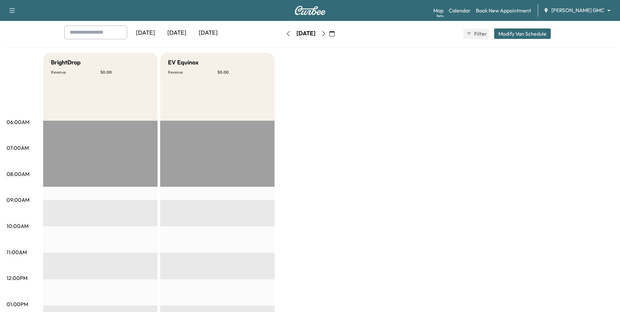
click at [305, 53] on div "BrightDrop Revenue $ 0.00 EV Equinox Revenue $ 0.00" at bounding box center [328, 298] width 570 height 490
click at [305, 190] on div "BrightDrop Revenue $ 0.00 EV Equinox Revenue $ 0.00" at bounding box center [328, 298] width 570 height 490
click at [305, 94] on div "BrightDrop Revenue $ 0.00 EV Equinox Revenue $ 0.00" at bounding box center [328, 298] width 570 height 490
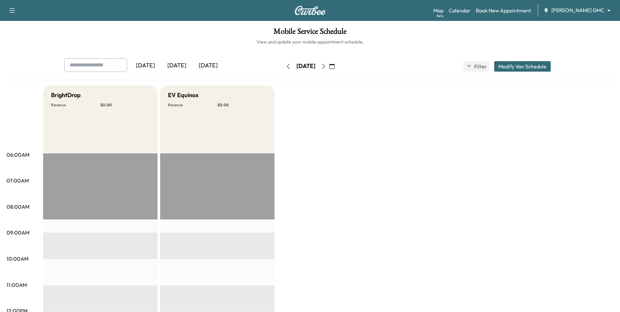
click at [338, 66] on button "button" at bounding box center [332, 66] width 11 height 10
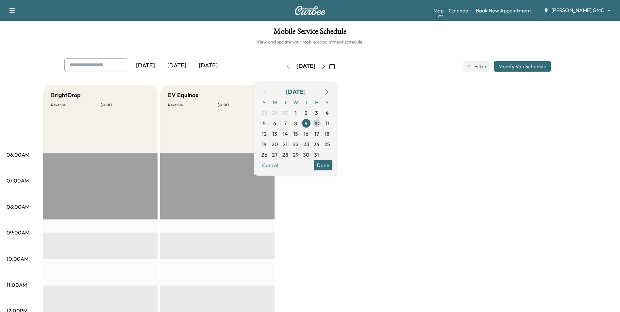
click at [319, 123] on span "10" at bounding box center [316, 123] width 5 height 8
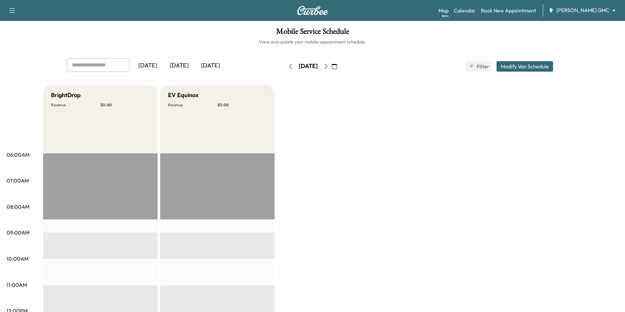
click at [569, 11] on body "Support Log Out Map Beta Calendar Book New Appointment Mauer GMC ******** ​ Mob…" at bounding box center [312, 156] width 625 height 312
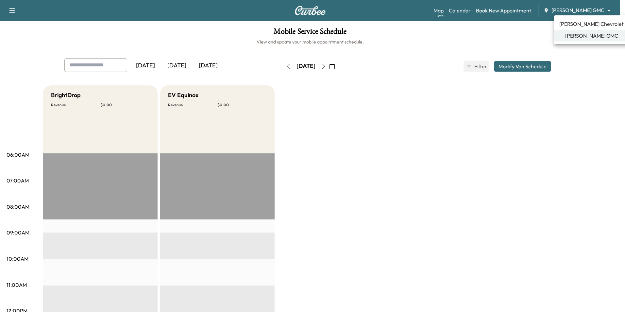
click at [578, 21] on span "[PERSON_NAME] Chevrolet" at bounding box center [591, 24] width 64 height 8
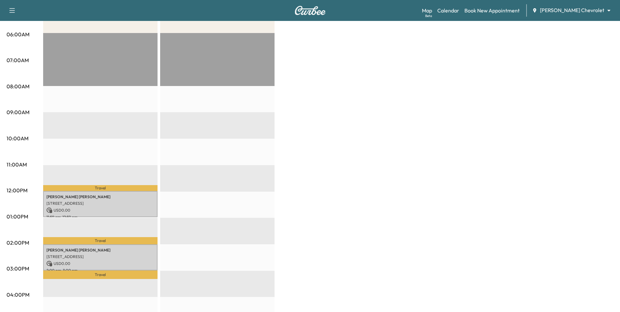
scroll to position [131, 0]
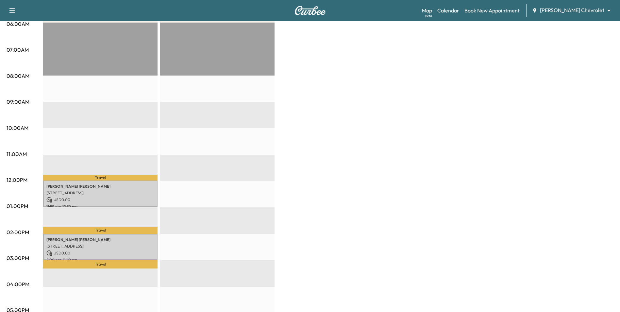
click at [122, 197] on p "USD 0.00" at bounding box center [100, 200] width 108 height 6
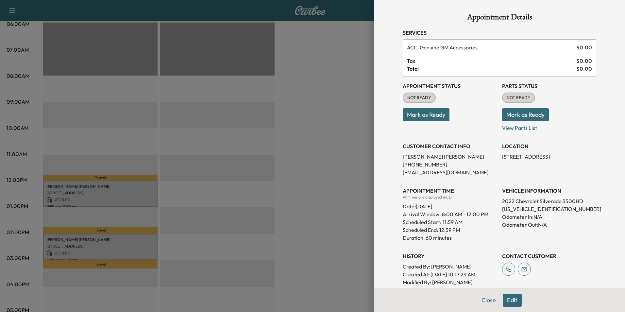
click at [354, 209] on div at bounding box center [312, 156] width 625 height 312
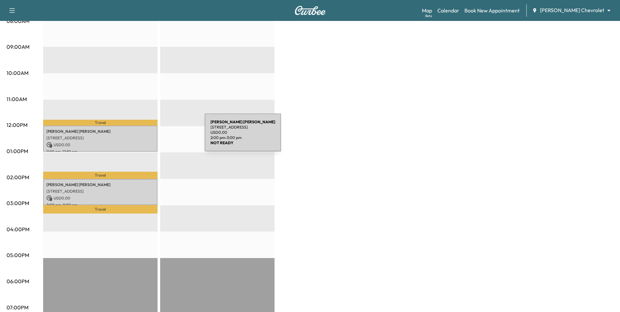
scroll to position [98, 0]
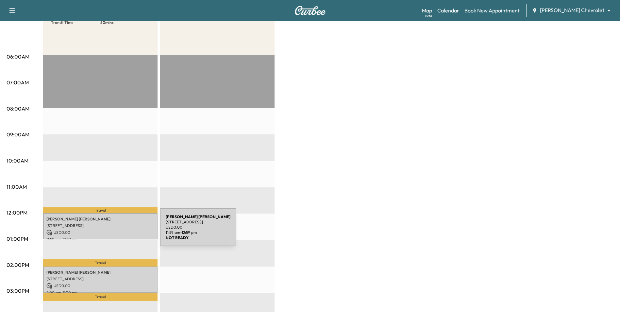
click at [109, 224] on p "[STREET_ADDRESS]" at bounding box center [100, 225] width 108 height 5
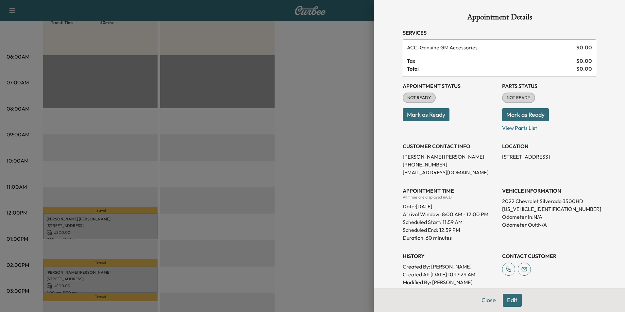
drag, startPoint x: 361, startPoint y: 196, endPoint x: 475, endPoint y: 264, distance: 133.4
click at [361, 197] on div at bounding box center [312, 156] width 625 height 312
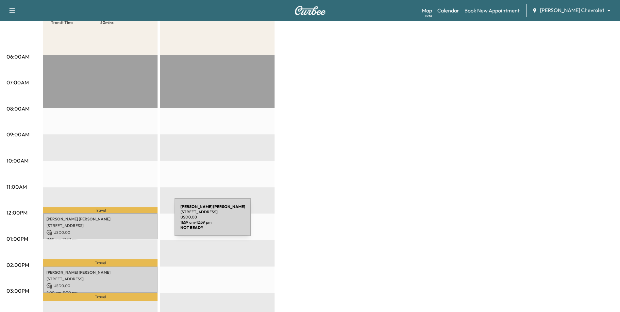
click at [126, 223] on p "[STREET_ADDRESS]" at bounding box center [100, 225] width 108 height 5
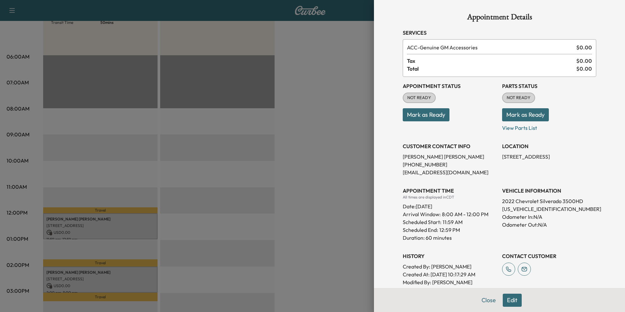
click at [321, 168] on div at bounding box center [312, 156] width 625 height 312
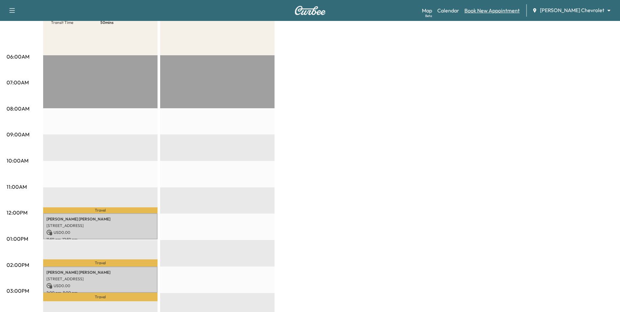
click at [506, 12] on link "Book New Appointment" at bounding box center [491, 11] width 55 height 8
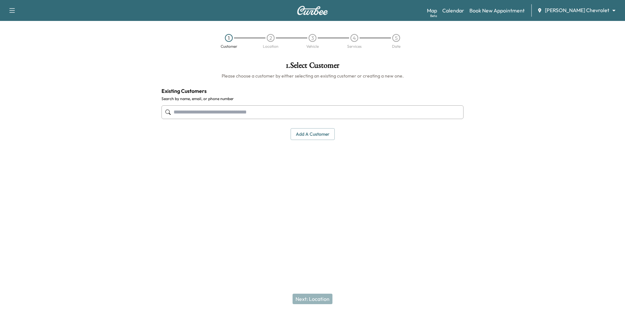
click at [206, 117] on input "text" at bounding box center [312, 112] width 302 height 14
drag, startPoint x: 190, startPoint y: 115, endPoint x: 392, endPoint y: 176, distance: 211.0
click at [392, 176] on div "1 . Select Customer Please choose a customer by either selecting an existing cu…" at bounding box center [312, 134] width 312 height 156
click at [220, 109] on input "text" at bounding box center [312, 112] width 302 height 14
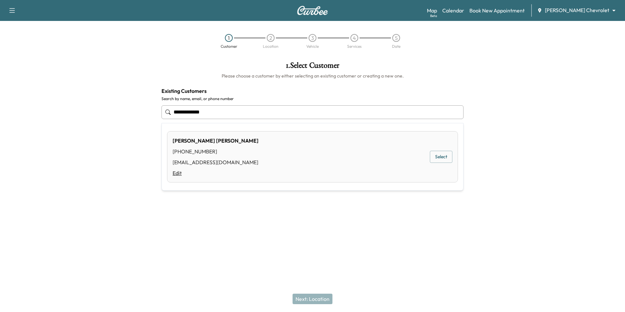
click at [177, 173] on link "Edit" at bounding box center [216, 173] width 86 height 8
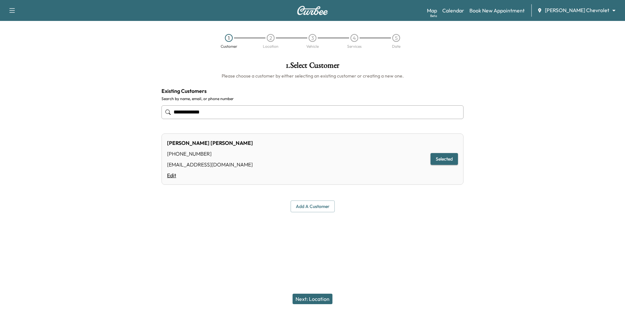
type input "**********"
click at [169, 174] on link "Edit" at bounding box center [210, 175] width 86 height 8
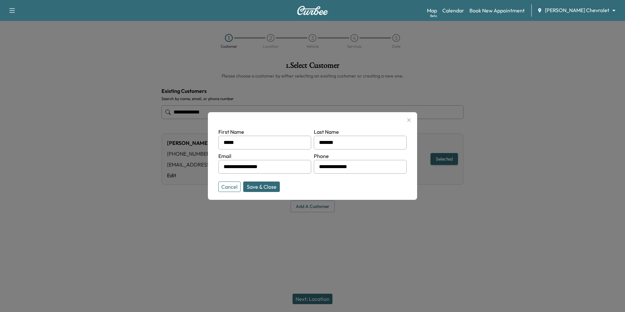
click at [366, 169] on input "**********" at bounding box center [360, 167] width 93 height 14
drag, startPoint x: 359, startPoint y: 165, endPoint x: 308, endPoint y: 164, distance: 51.3
click at [308, 164] on form "**********" at bounding box center [312, 158] width 188 height 61
type input "**********"
click at [255, 139] on input "*****" at bounding box center [264, 143] width 93 height 14
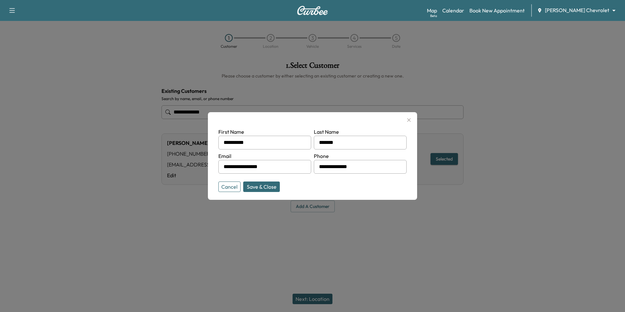
click at [269, 186] on button "Save & Close" at bounding box center [261, 186] width 37 height 10
type input "*****"
type input "**********"
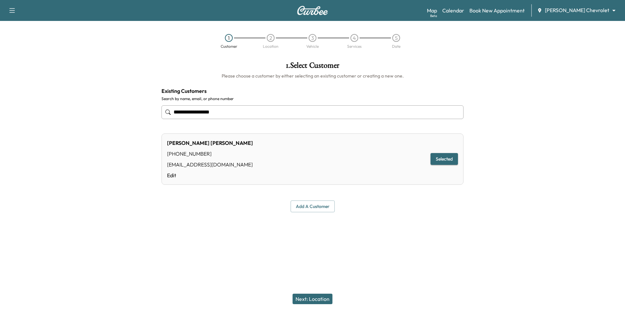
click at [322, 299] on button "Next: Location" at bounding box center [313, 299] width 40 height 10
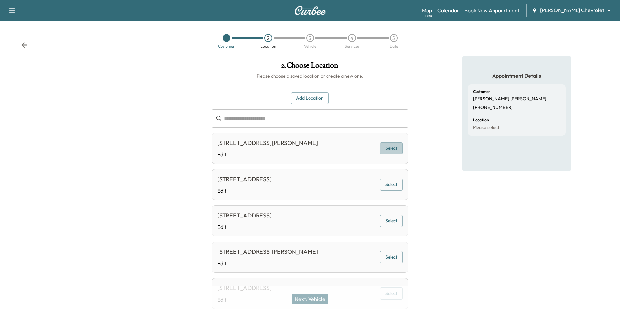
click at [388, 149] on button "Select" at bounding box center [391, 148] width 23 height 12
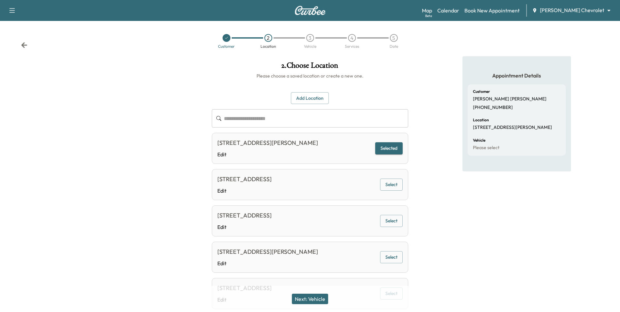
click at [325, 297] on button "Next: Vehicle" at bounding box center [310, 299] width 36 height 10
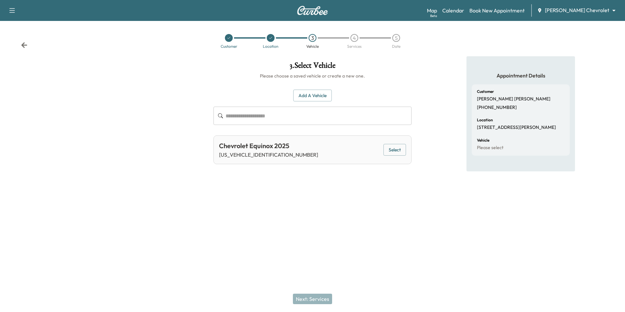
click at [408, 151] on div "Chevrolet Equinox 2025 3GNAXPEG8SL168285 Select" at bounding box center [312, 149] width 198 height 29
click at [403, 151] on button "Select" at bounding box center [394, 150] width 23 height 12
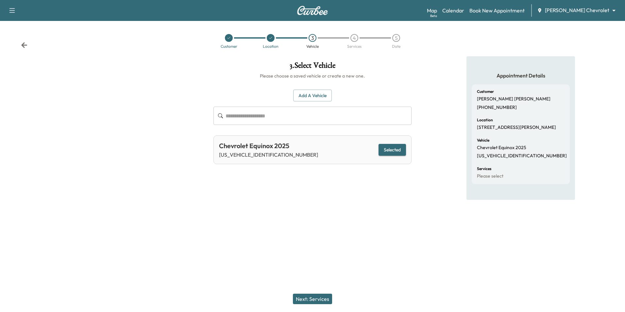
click at [328, 298] on button "Next: Services" at bounding box center [312, 299] width 39 height 10
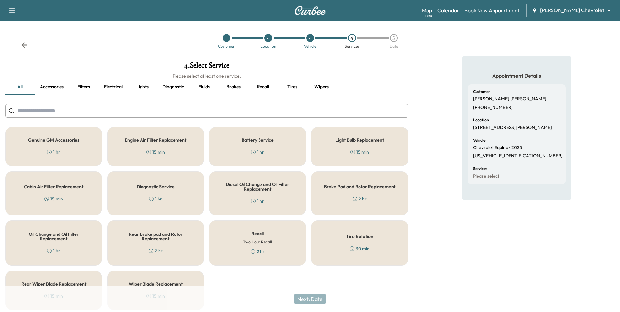
scroll to position [24, 0]
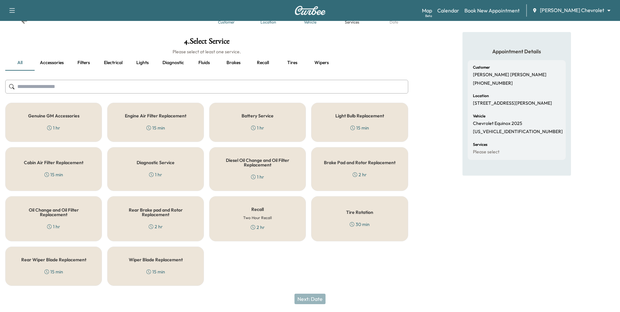
click at [256, 212] on div "Recall Two Hour Recall 2 hr" at bounding box center [257, 218] width 97 height 45
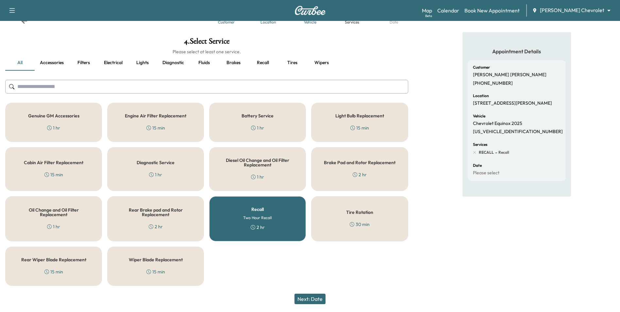
click at [58, 120] on div "Genuine GM Accessories 1 hr" at bounding box center [53, 122] width 97 height 39
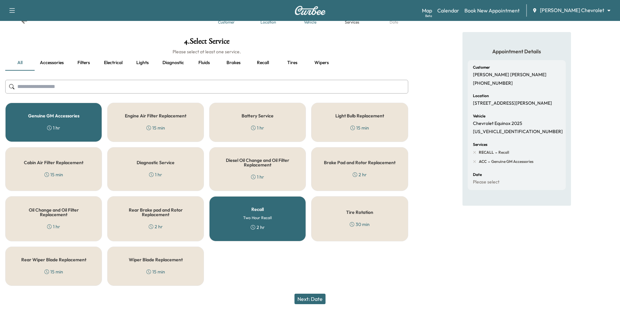
click at [316, 297] on button "Next: Date" at bounding box center [309, 299] width 31 height 10
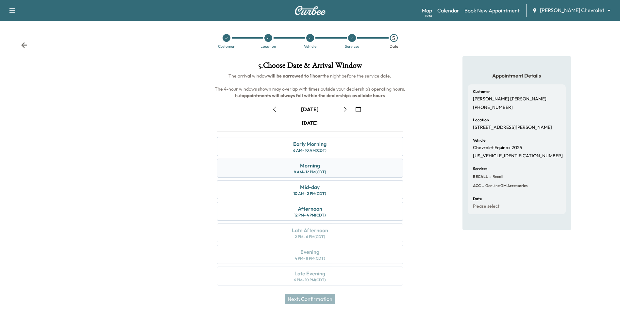
click at [345, 162] on div "Morning 8 AM - 12 PM (CDT)" at bounding box center [310, 168] width 186 height 19
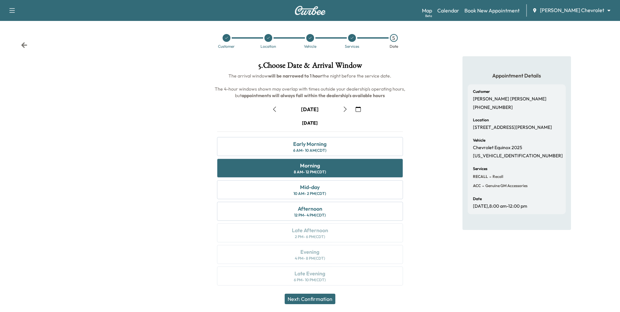
click at [330, 298] on button "Next: Confirmation" at bounding box center [310, 299] width 51 height 10
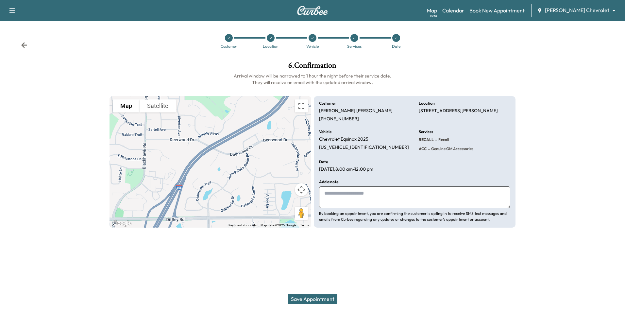
click at [417, 202] on textarea at bounding box center [414, 197] width 191 height 22
click at [374, 197] on textarea at bounding box center [414, 197] width 191 height 22
type textarea "**********"
click at [306, 300] on button "Save Appointment" at bounding box center [312, 299] width 49 height 10
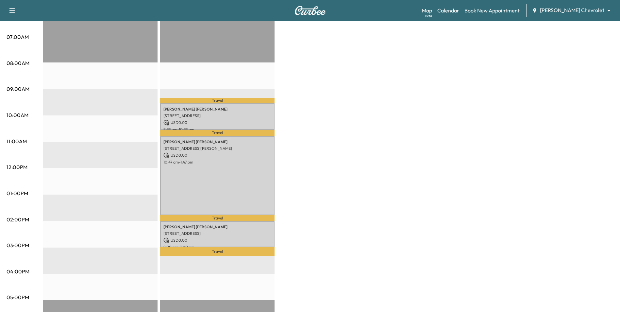
scroll to position [107, 0]
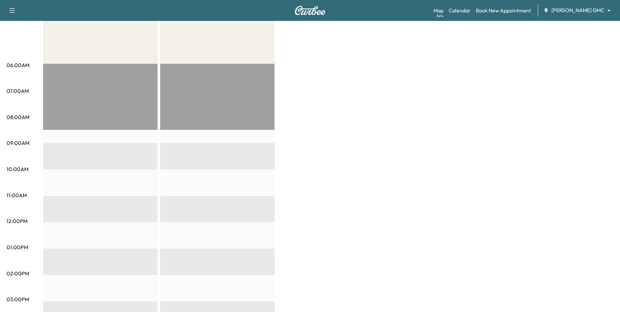
scroll to position [74, 0]
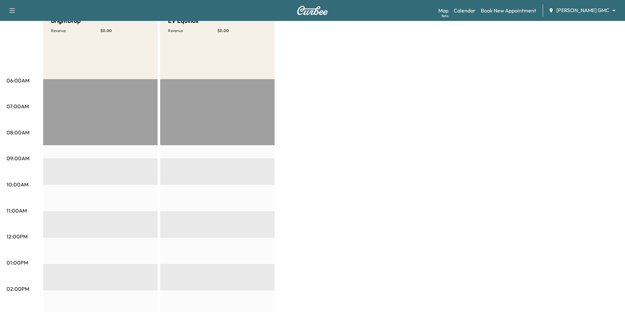
click at [563, 13] on body "Support Log Out Map Beta Calendar Book New Appointment [PERSON_NAME] GMC ******…" at bounding box center [312, 82] width 625 height 312
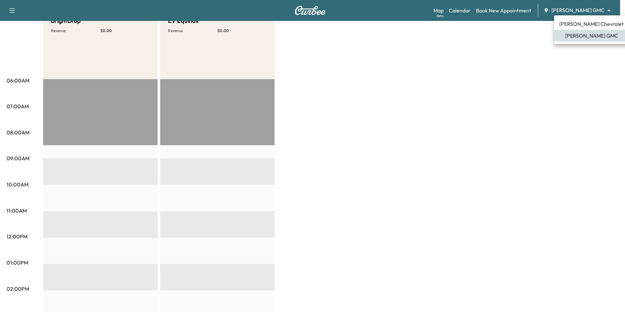
click at [577, 10] on div at bounding box center [312, 156] width 625 height 312
